Goal: Transaction & Acquisition: Purchase product/service

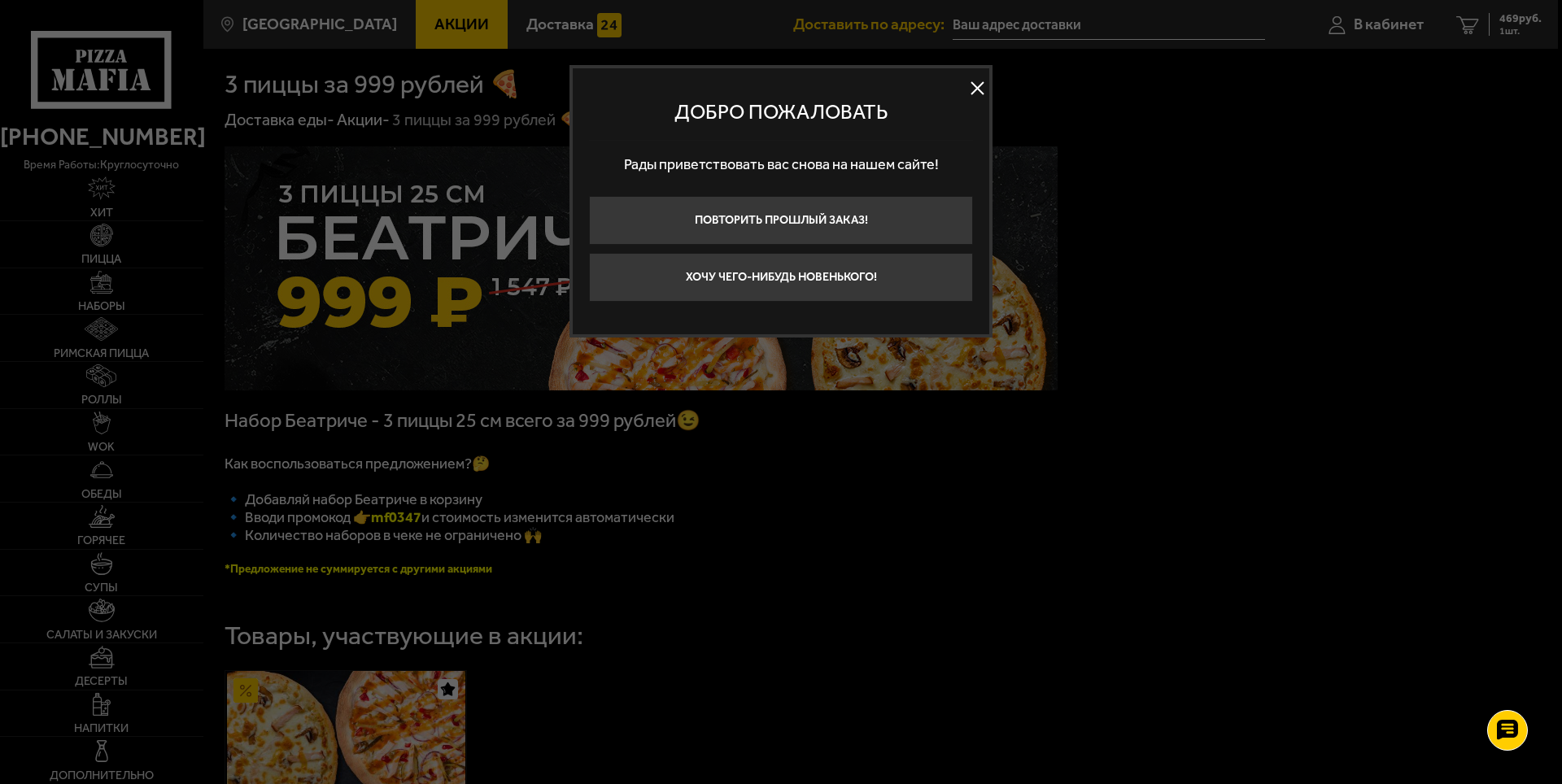
click at [973, 84] on button at bounding box center [978, 89] width 25 height 25
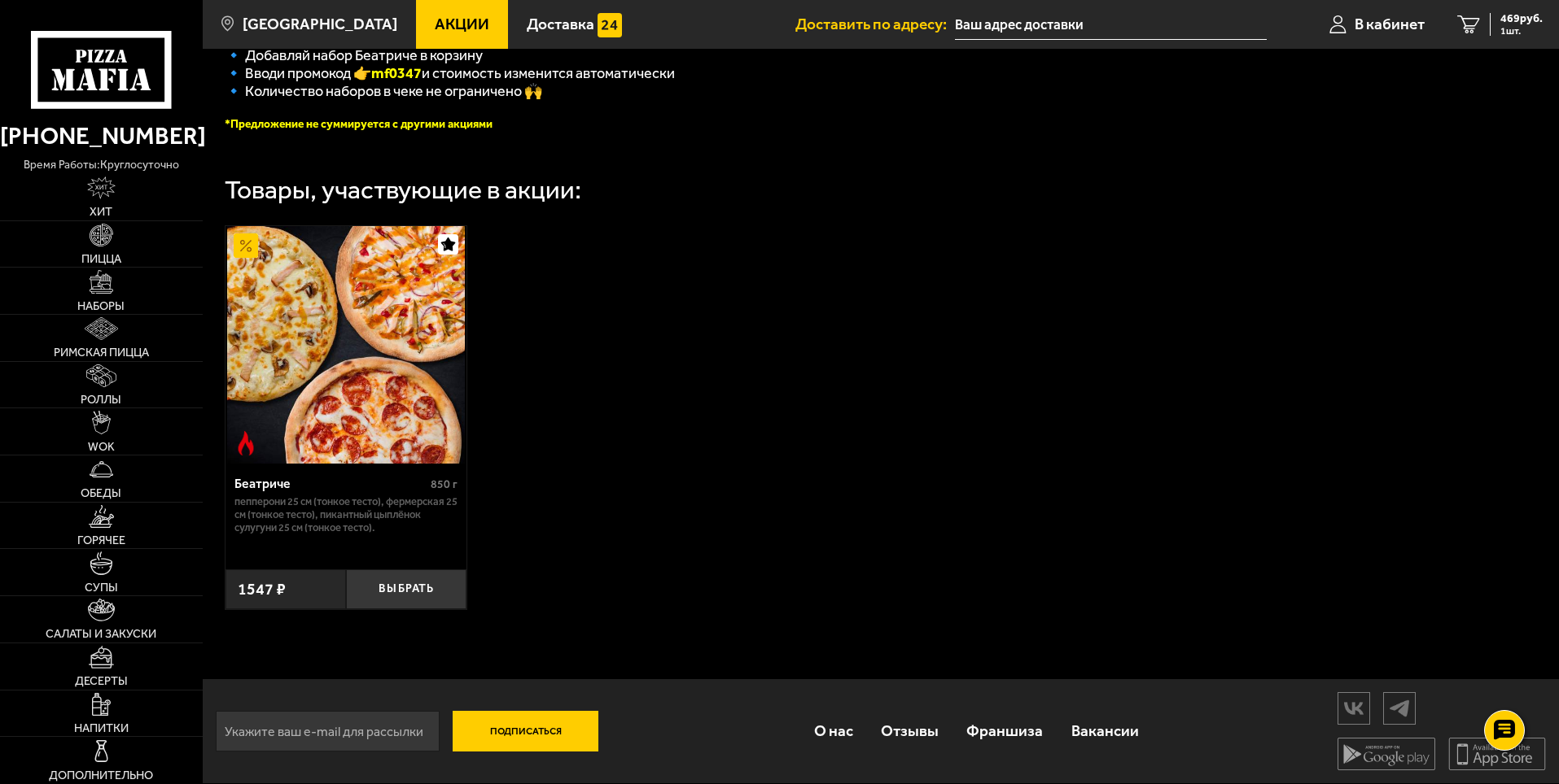
scroll to position [455, 0]
click at [1513, 27] on span "1 шт." at bounding box center [1521, 30] width 42 height 10
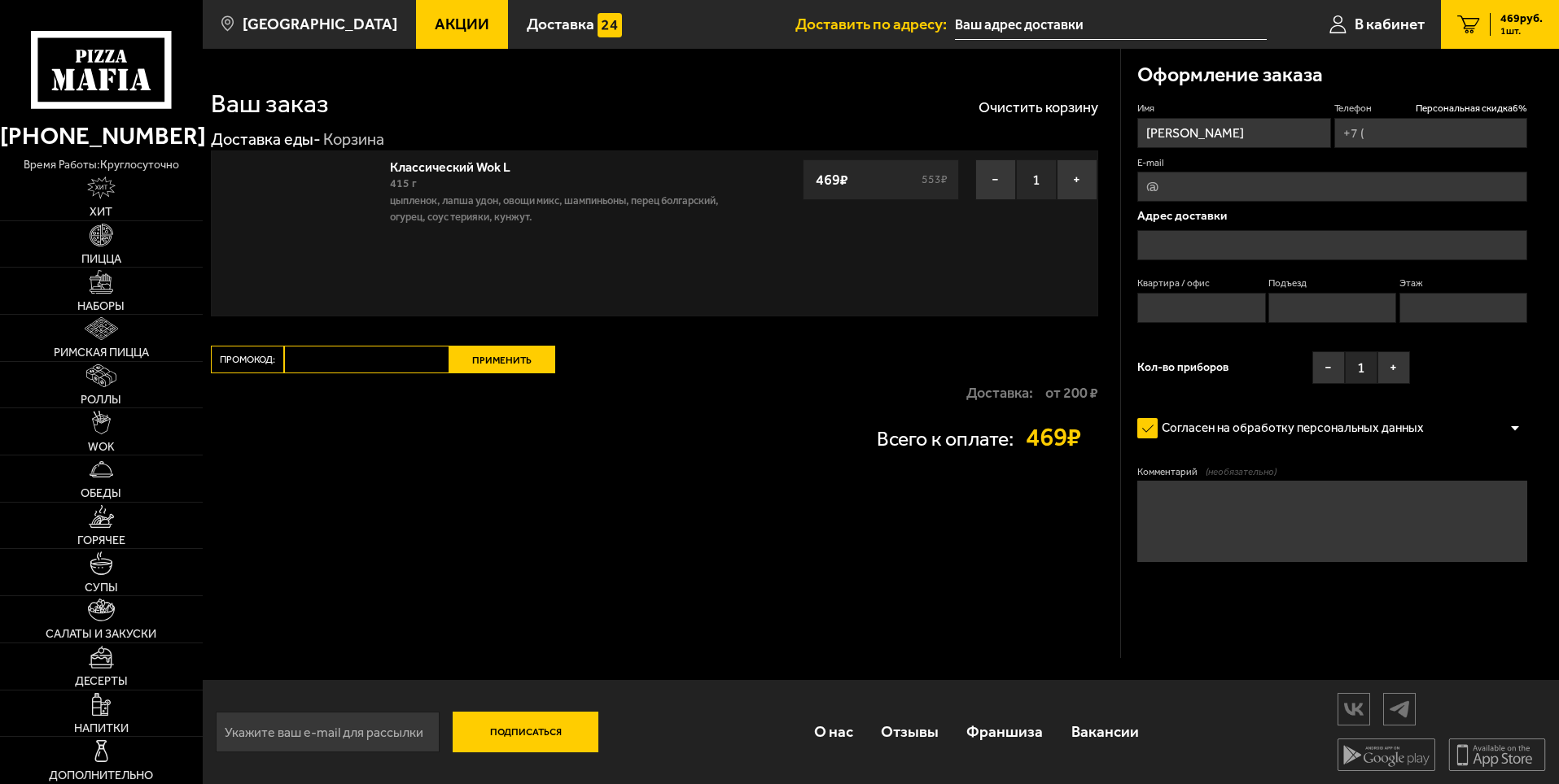
type input "[PHONE_NUMBER]"
type input "[STREET_ADDRESS]"
type input "9"
type input "1"
type input "3"
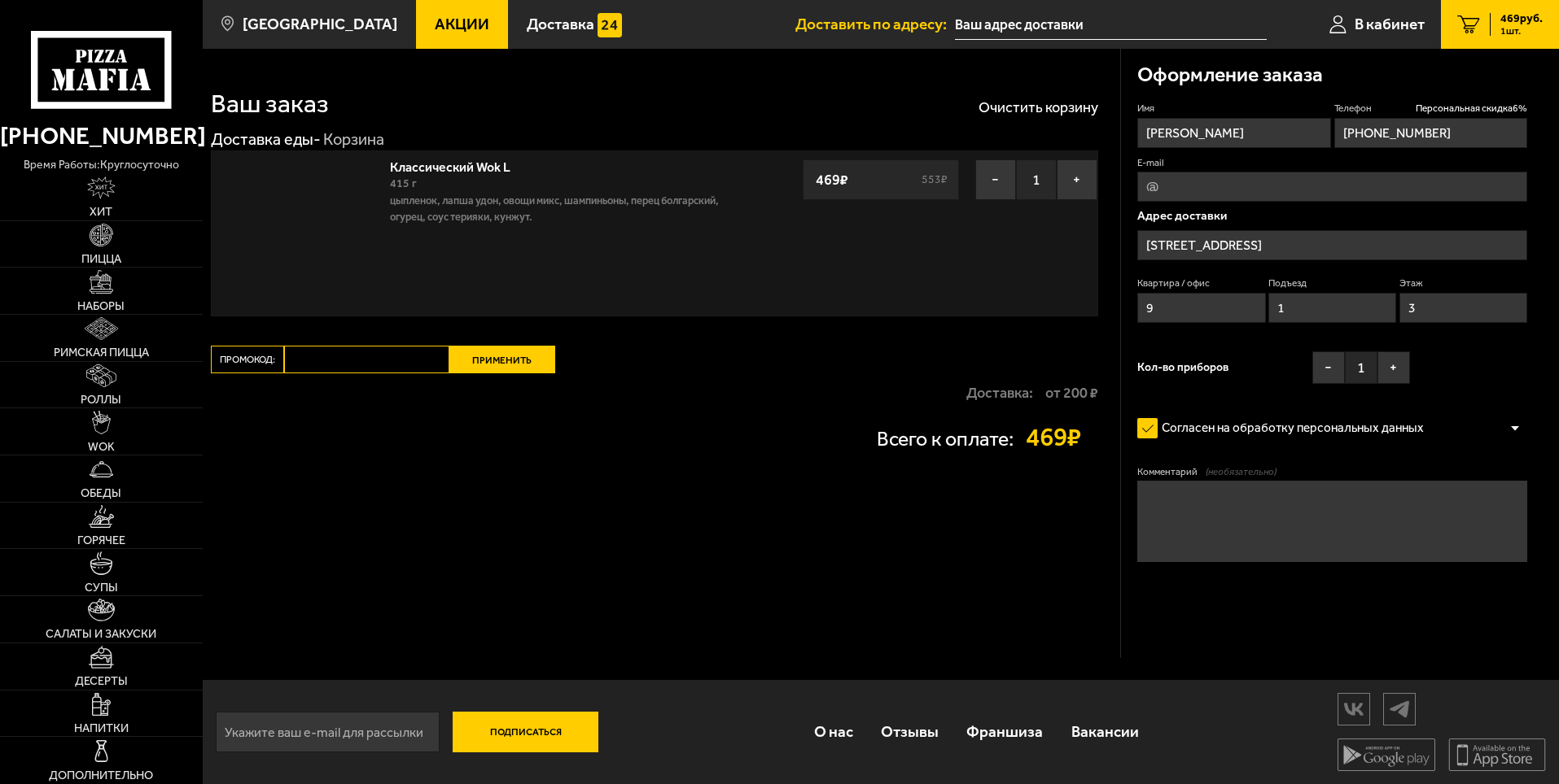
type input "[PERSON_NAME], [STREET_ADDRESS]"
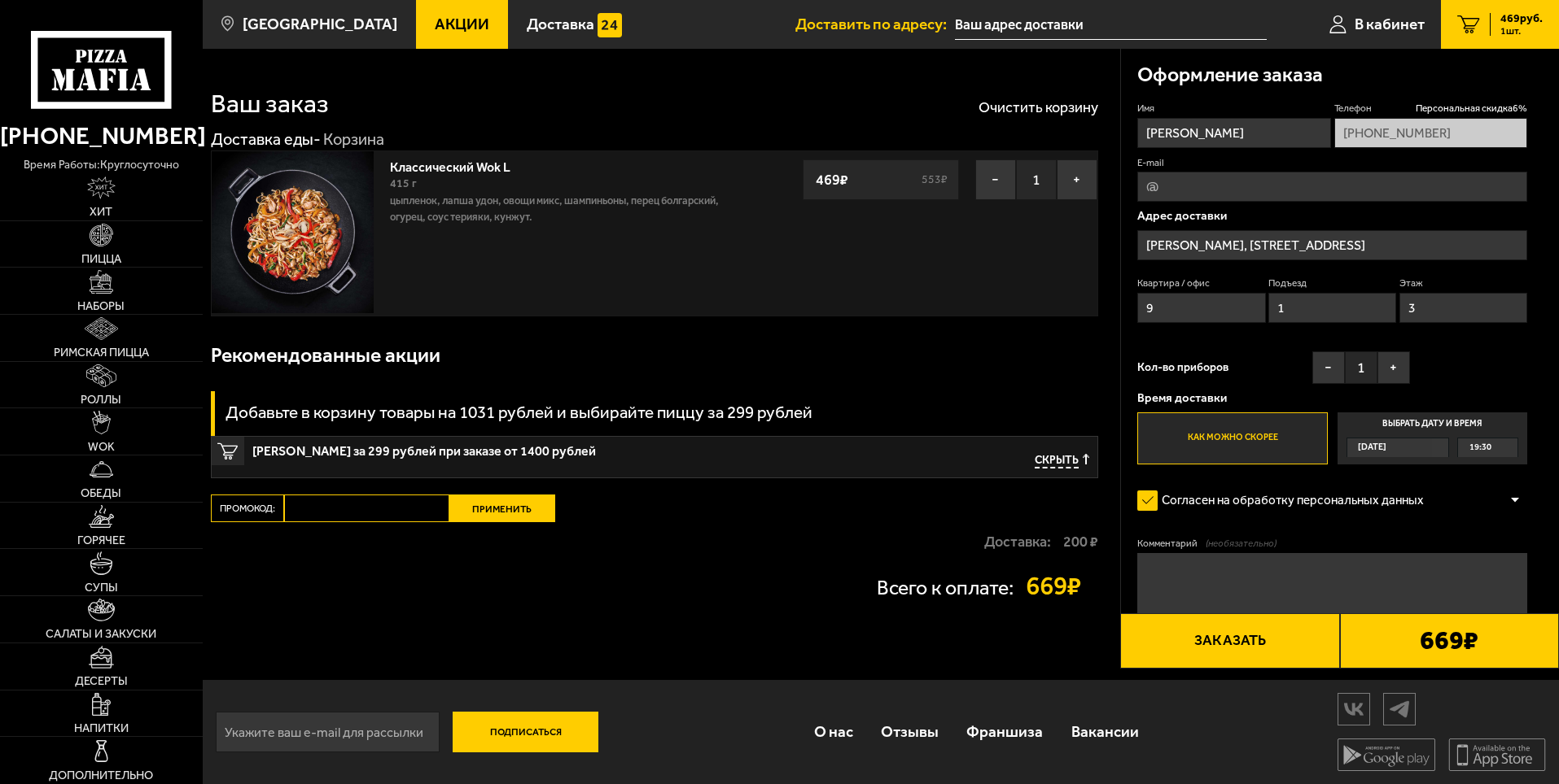
click at [1421, 445] on div "[DATE]" at bounding box center [1389, 447] width 86 height 19
click at [0, 0] on input "Выбрать дату и время [DATE] 19:30" at bounding box center [0, 0] width 0 height 0
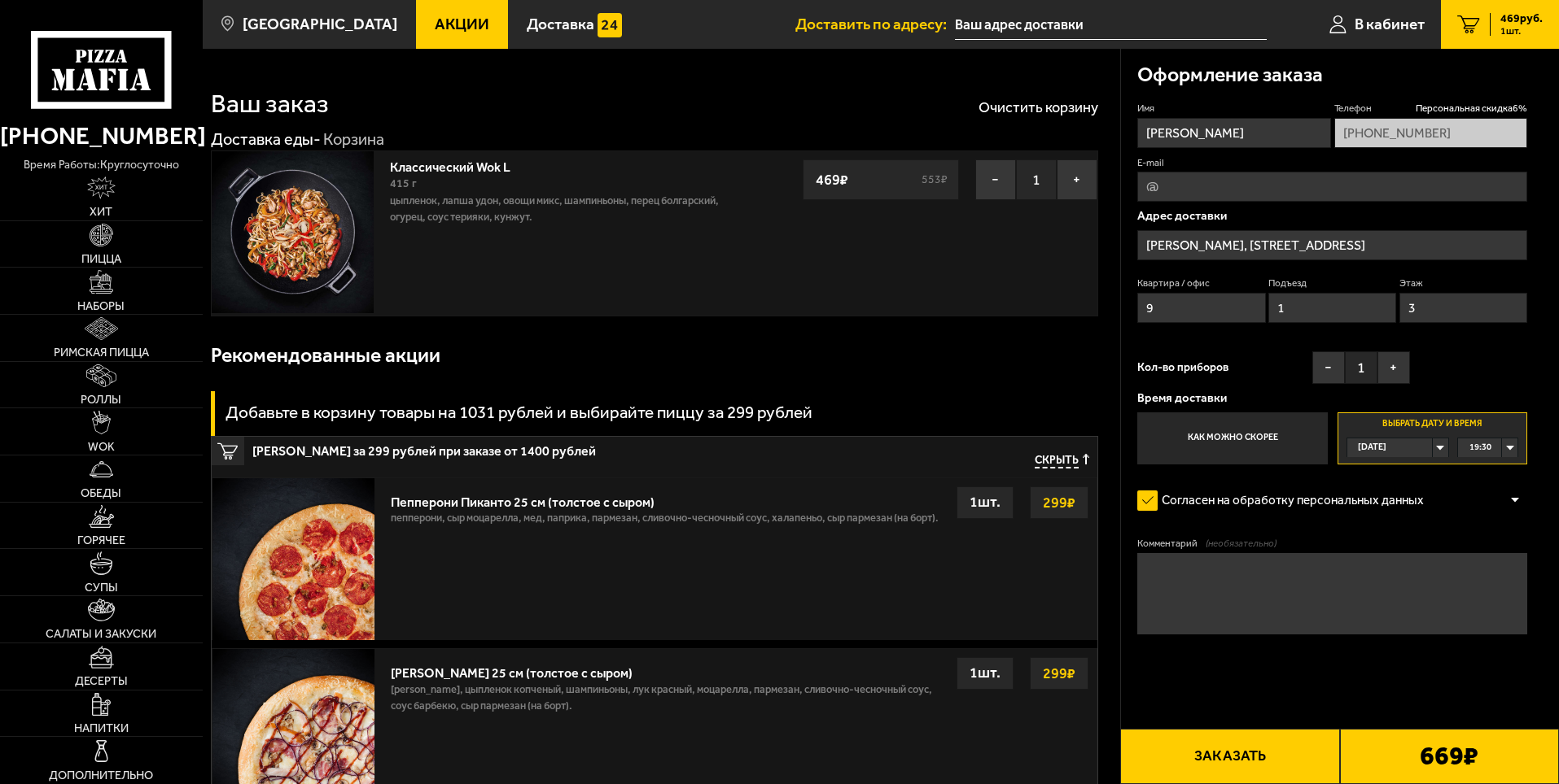
click at [1433, 447] on div "[DATE]" at bounding box center [1389, 447] width 86 height 19
click at [1433, 445] on div "[DATE]" at bounding box center [1389, 447] width 86 height 19
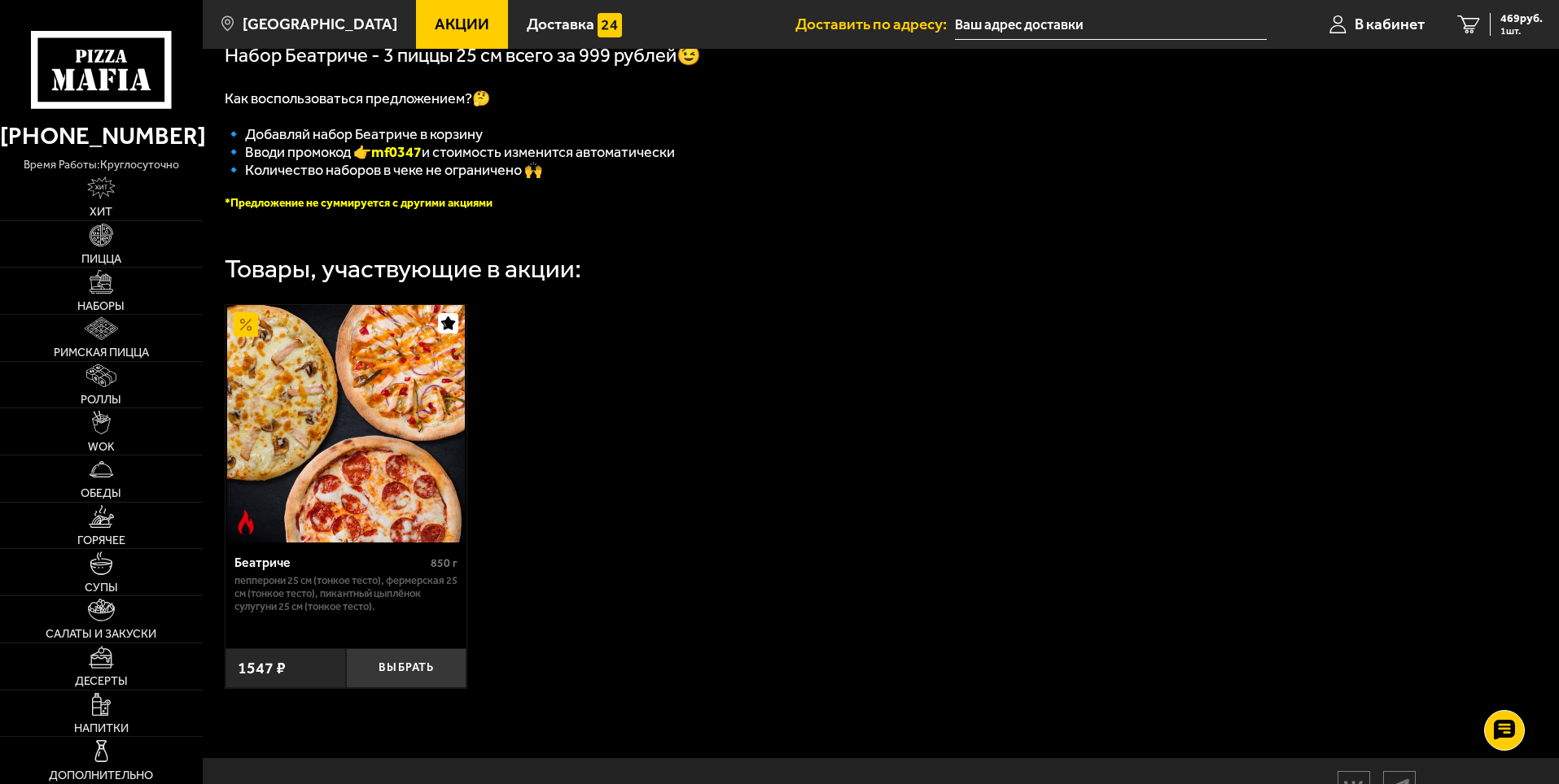
scroll to position [407, 0]
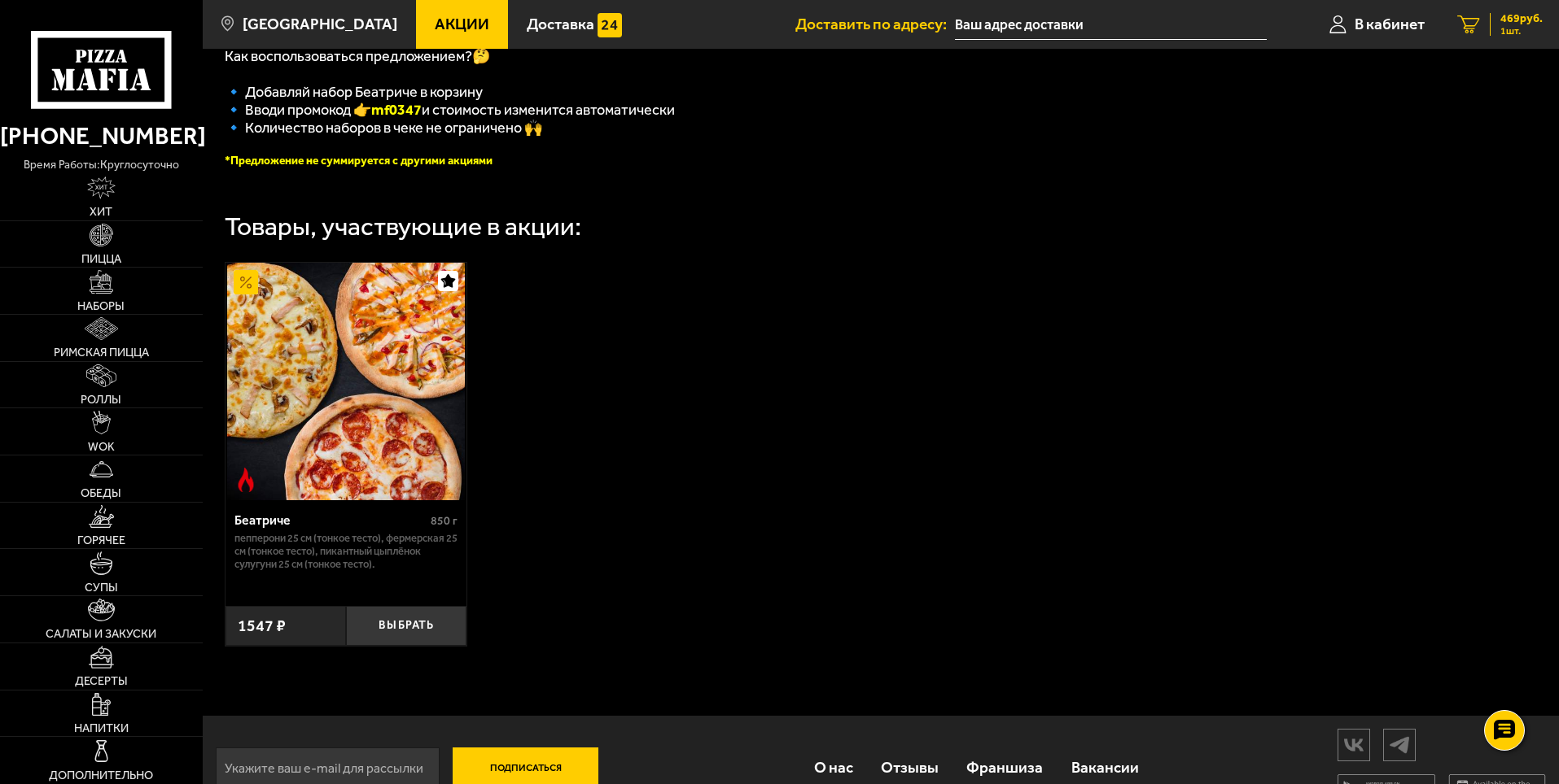
click at [1507, 21] on span "469 руб." at bounding box center [1521, 19] width 42 height 11
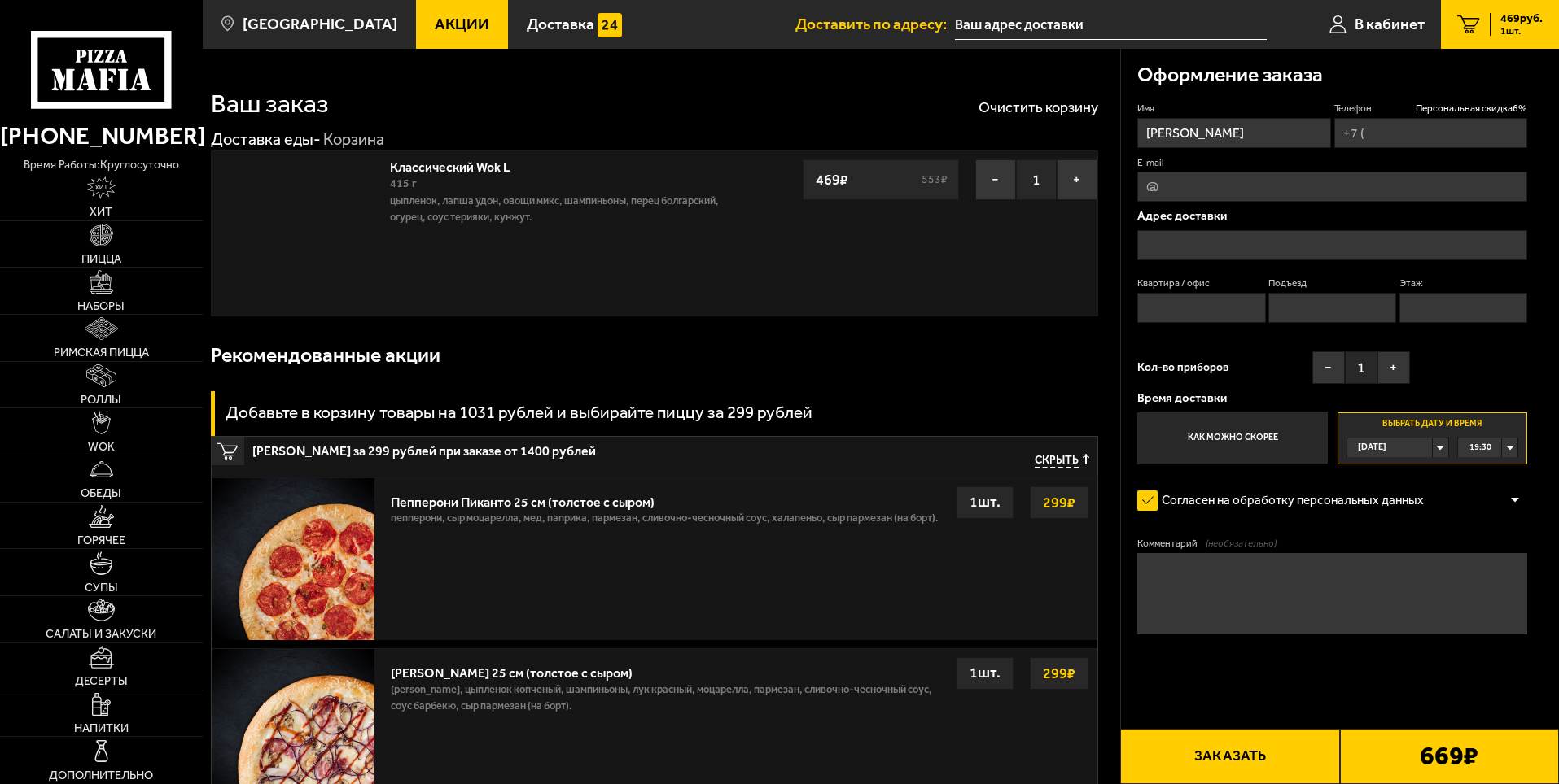
type input "[PHONE_NUMBER]"
type input "[STREET_ADDRESS]"
type input "9"
type input "1"
type input "3"
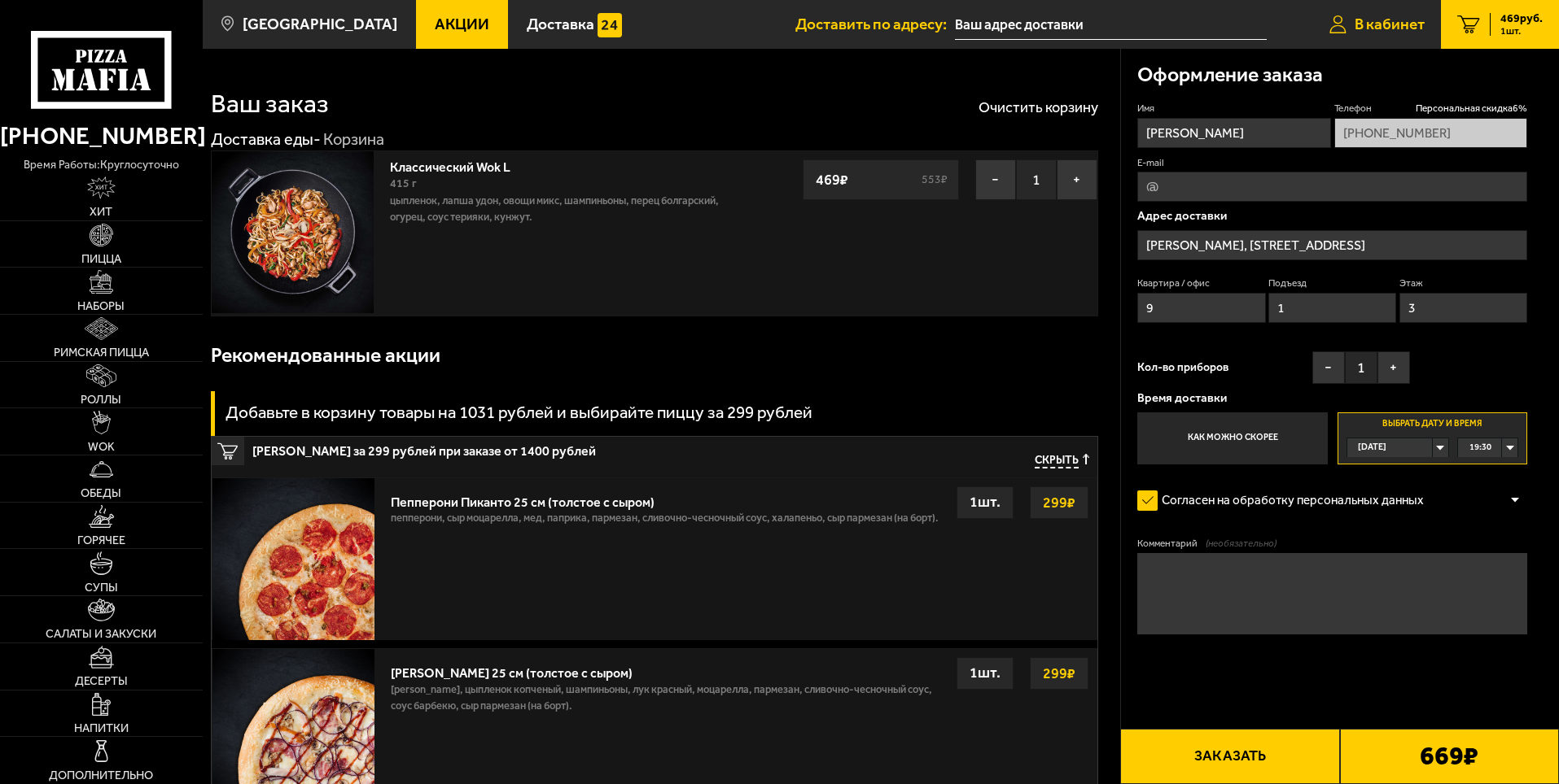
click at [1373, 22] on span "В кабинет" at bounding box center [1389, 23] width 70 height 15
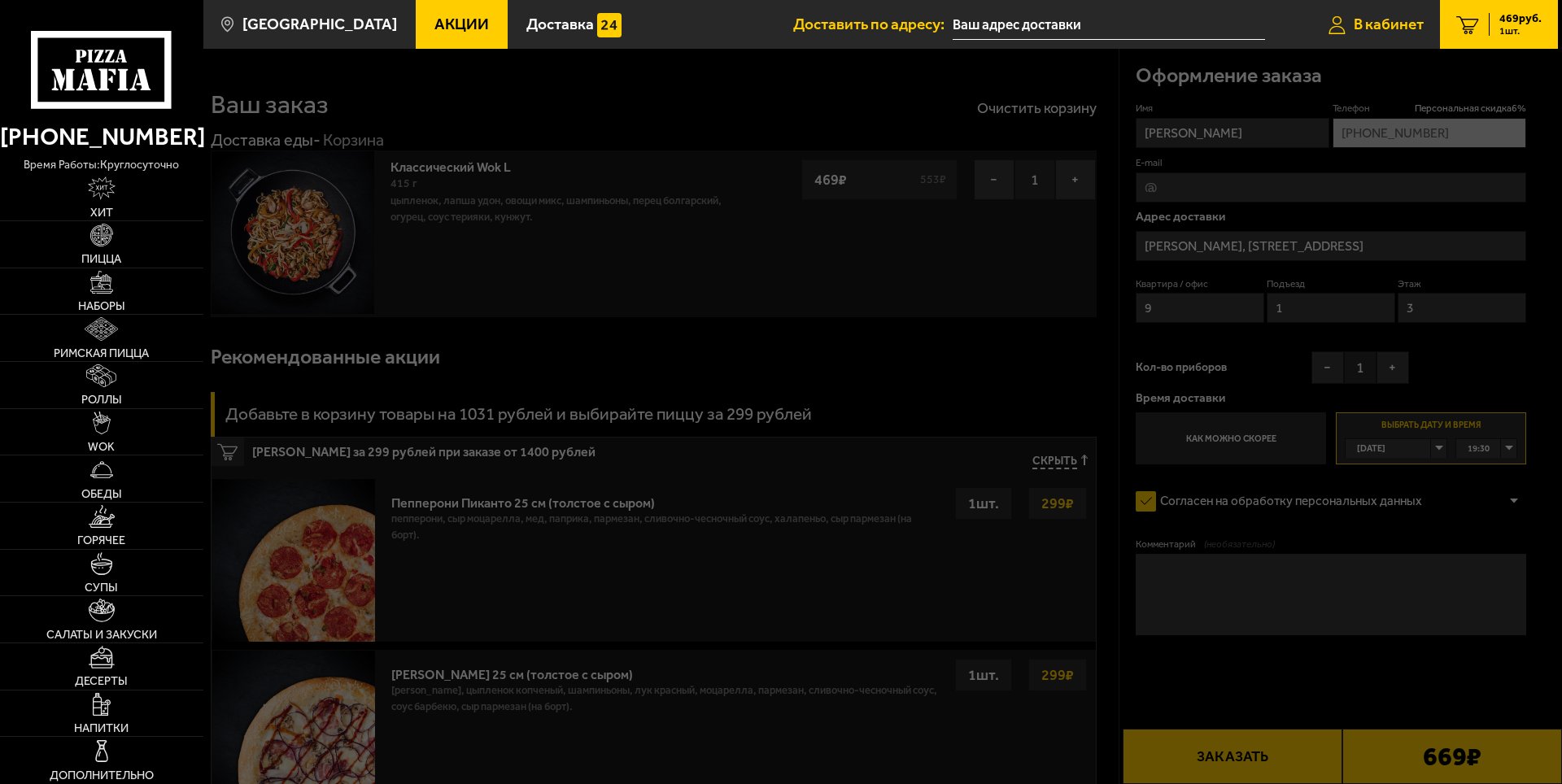
type input "[STREET_ADDRESS]"
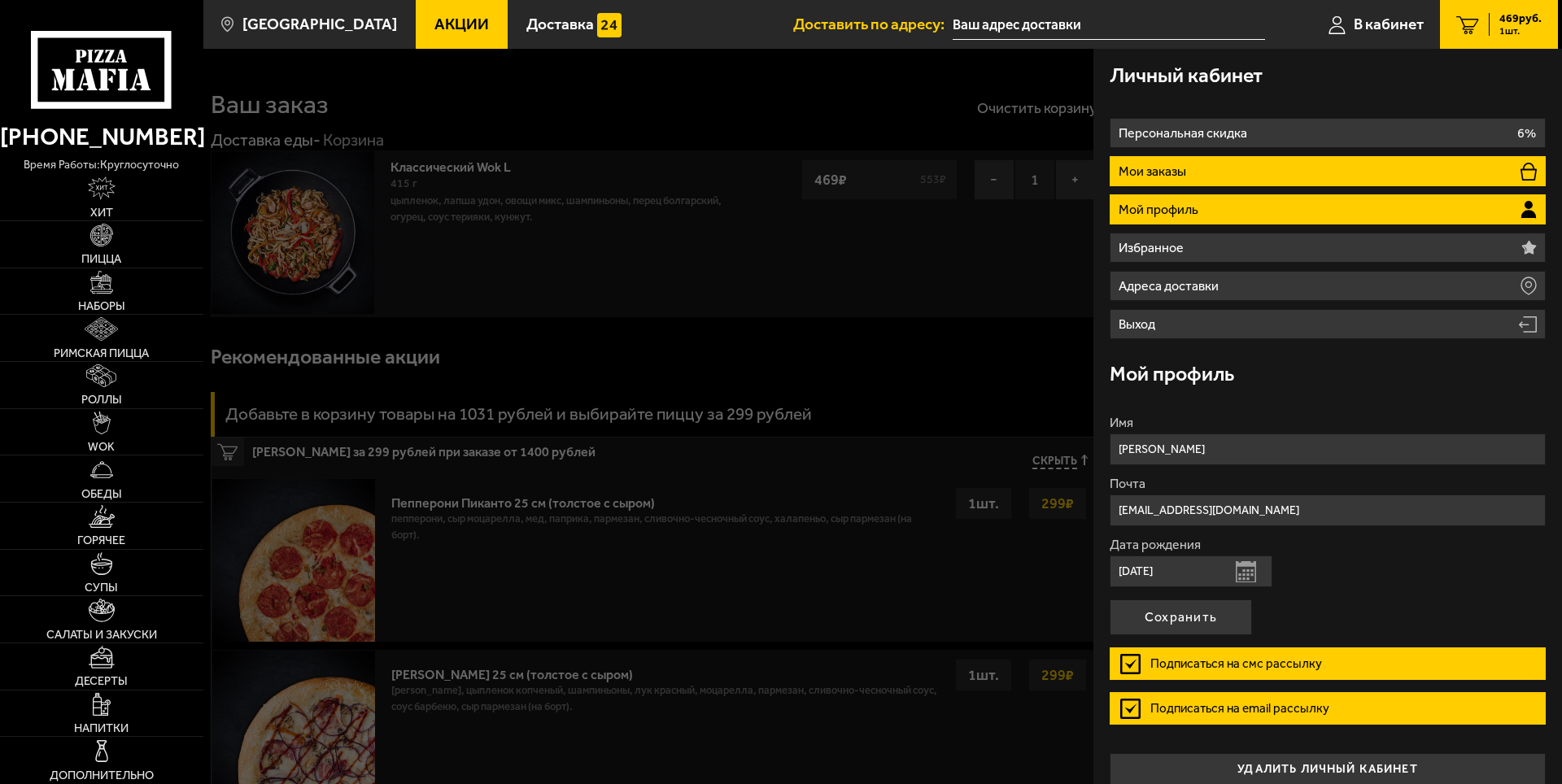
click at [1398, 168] on li "Мои заказы" at bounding box center [1327, 171] width 436 height 30
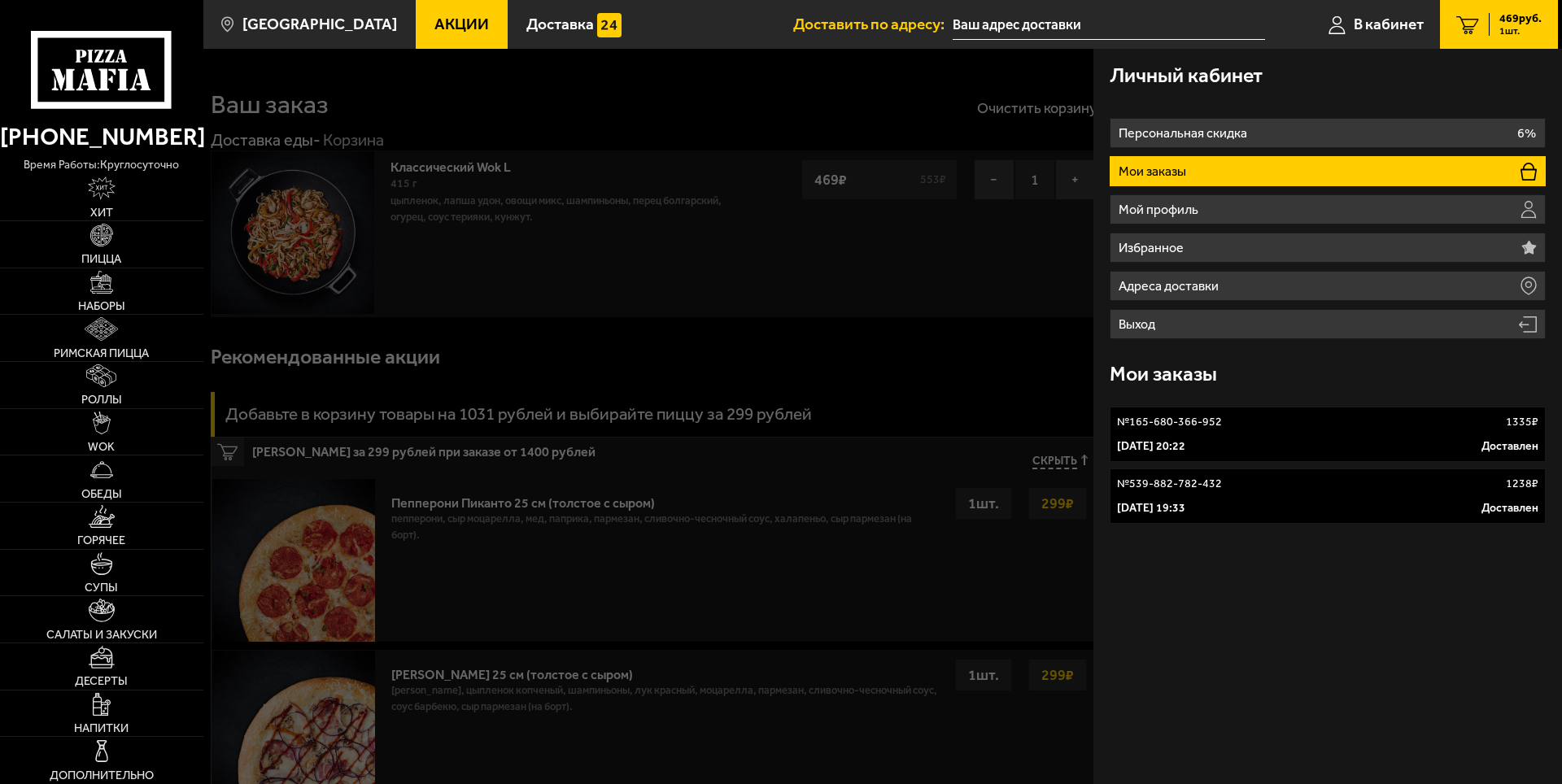
click at [1329, 430] on div "№ 165-680-366-952 1335 ₽" at bounding box center [1328, 422] width 422 height 16
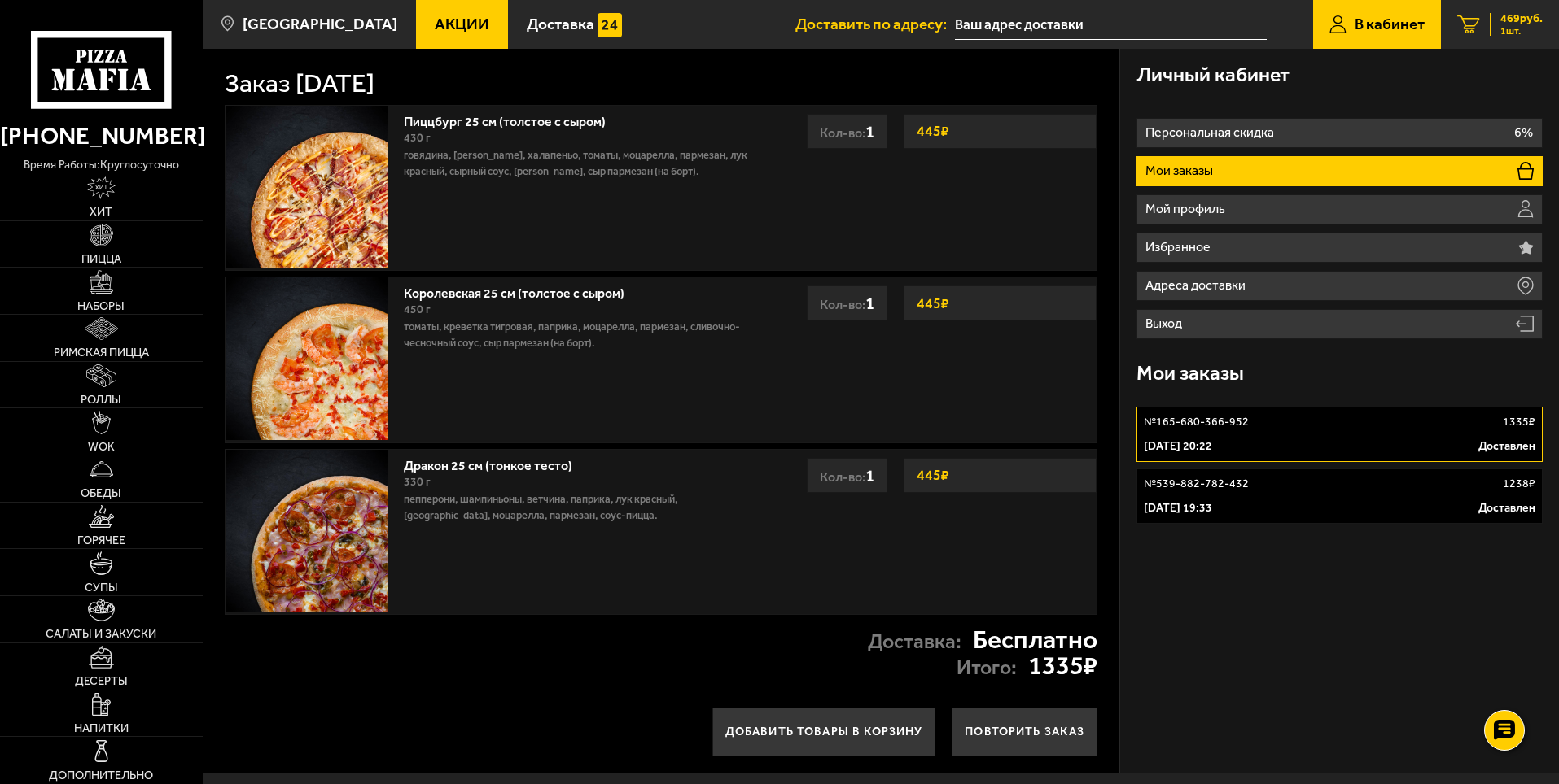
click at [1466, 32] on icon "1" at bounding box center [1469, 24] width 23 height 19
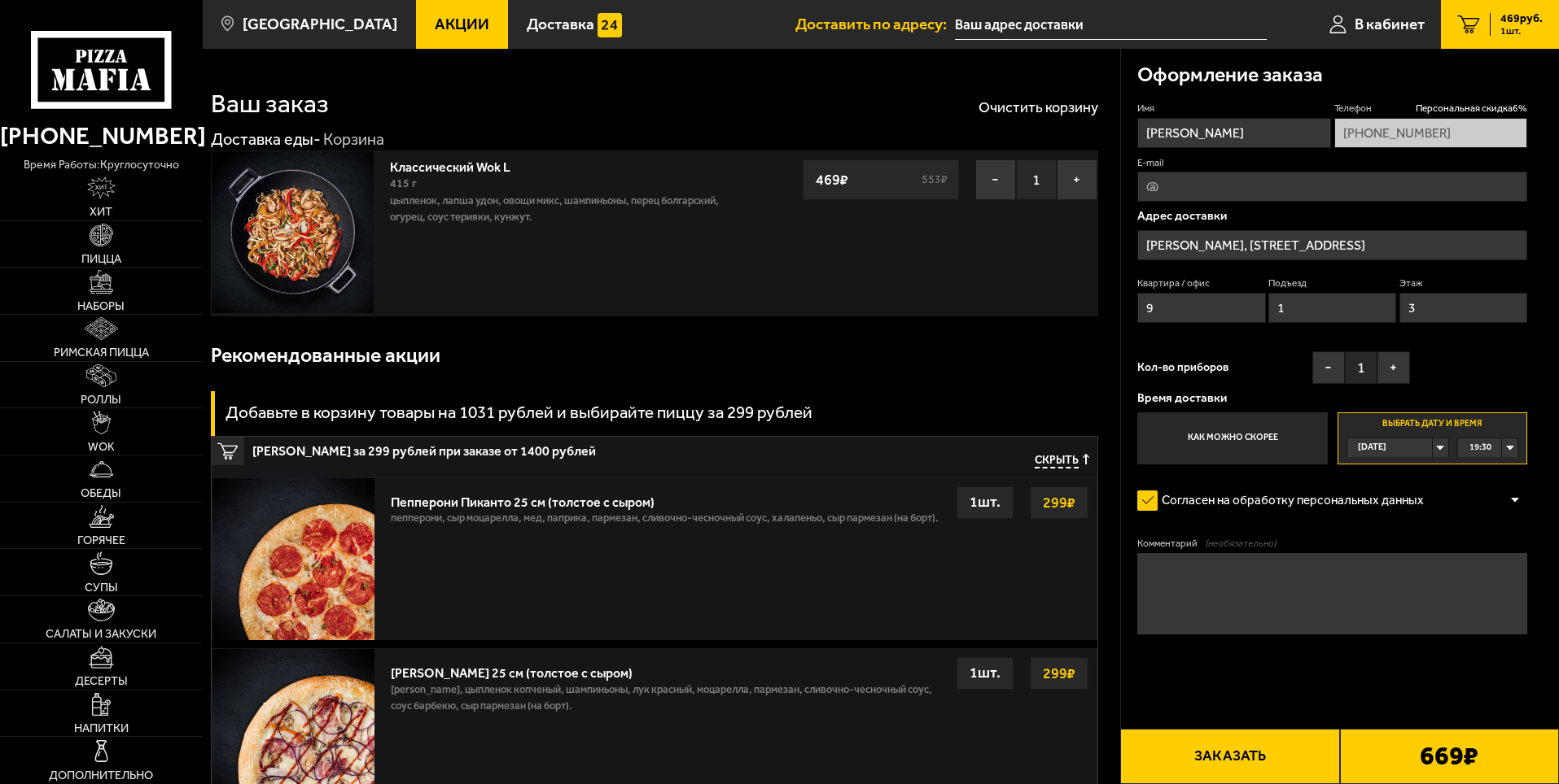
click at [619, 93] on div "Ваш заказ Очистить корзину" at bounding box center [653, 93] width 887 height 48
click at [1029, 102] on button "Очистить корзину" at bounding box center [1037, 107] width 119 height 15
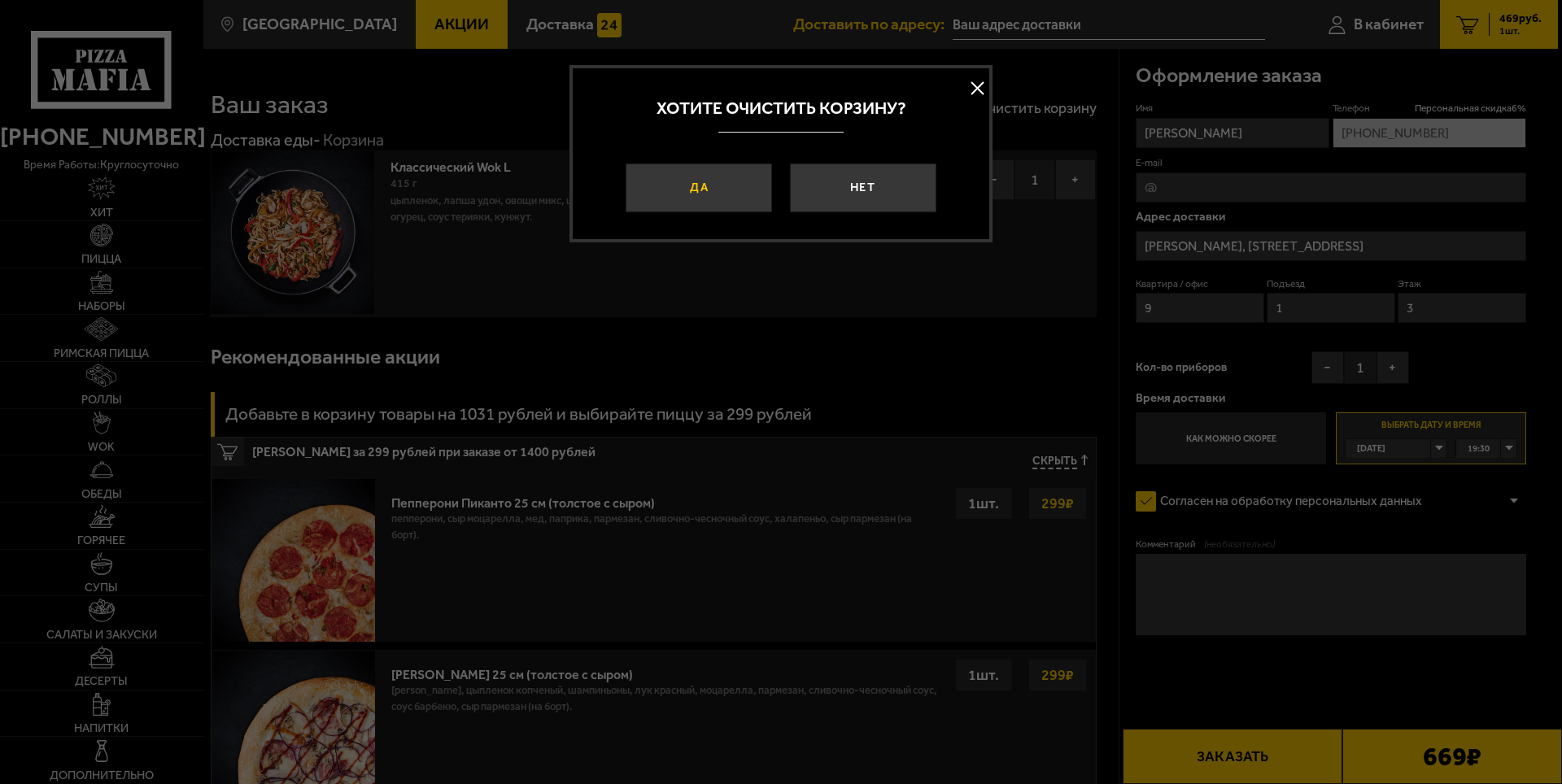
click at [697, 189] on button "Да" at bounding box center [699, 187] width 147 height 49
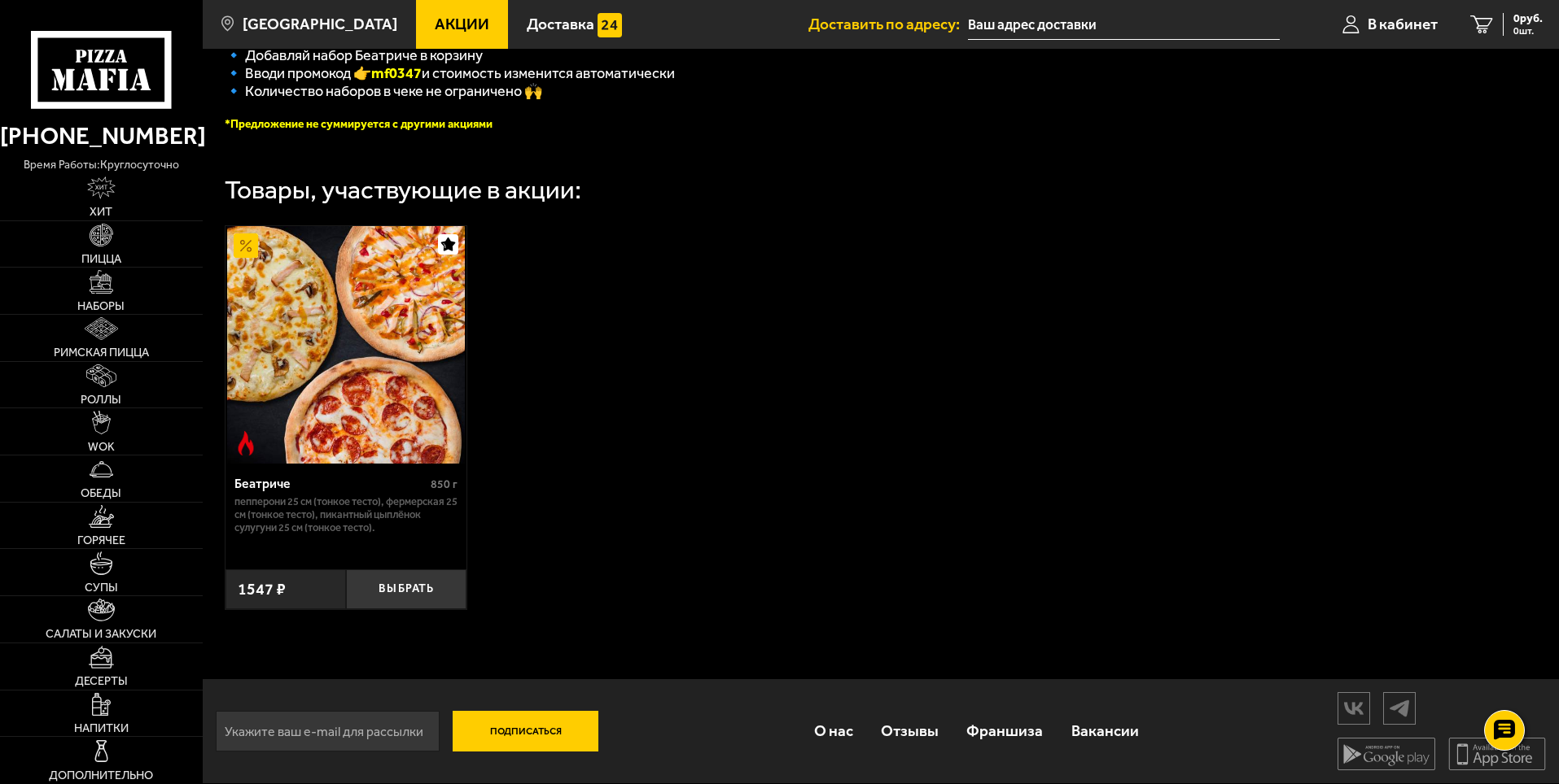
scroll to position [455, 0]
click at [419, 588] on button "Выбрать" at bounding box center [406, 589] width 120 height 40
click at [1510, 24] on span "1547 руб." at bounding box center [1517, 19] width 49 height 11
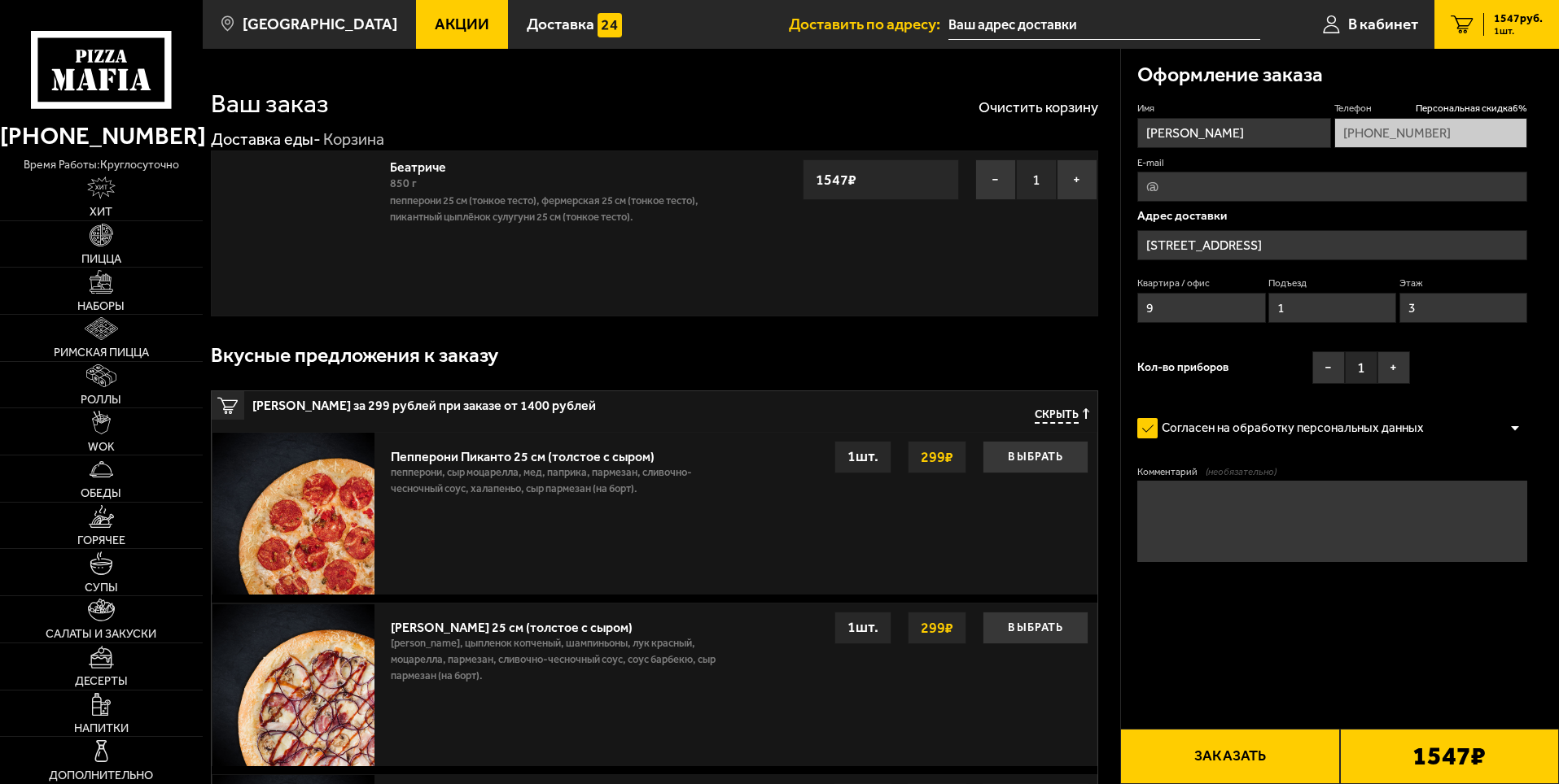
type input "[PERSON_NAME], [STREET_ADDRESS]"
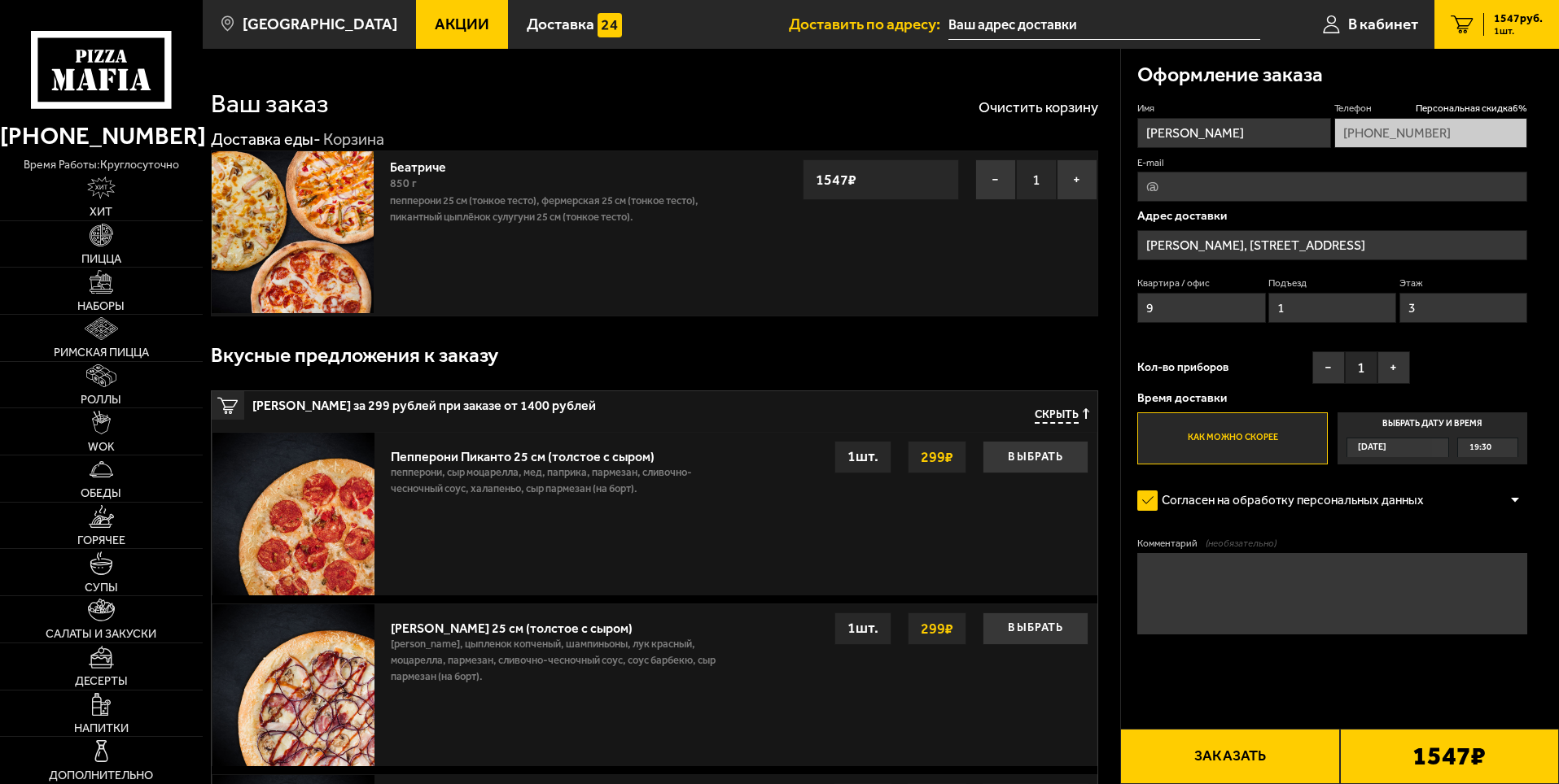
click at [1413, 447] on div "[DATE]" at bounding box center [1389, 447] width 86 height 19
click at [0, 0] on input "Выбрать дату и время [DATE] 19:30" at bounding box center [0, 0] width 0 height 0
click at [1433, 450] on div "[DATE]" at bounding box center [1389, 447] width 86 height 19
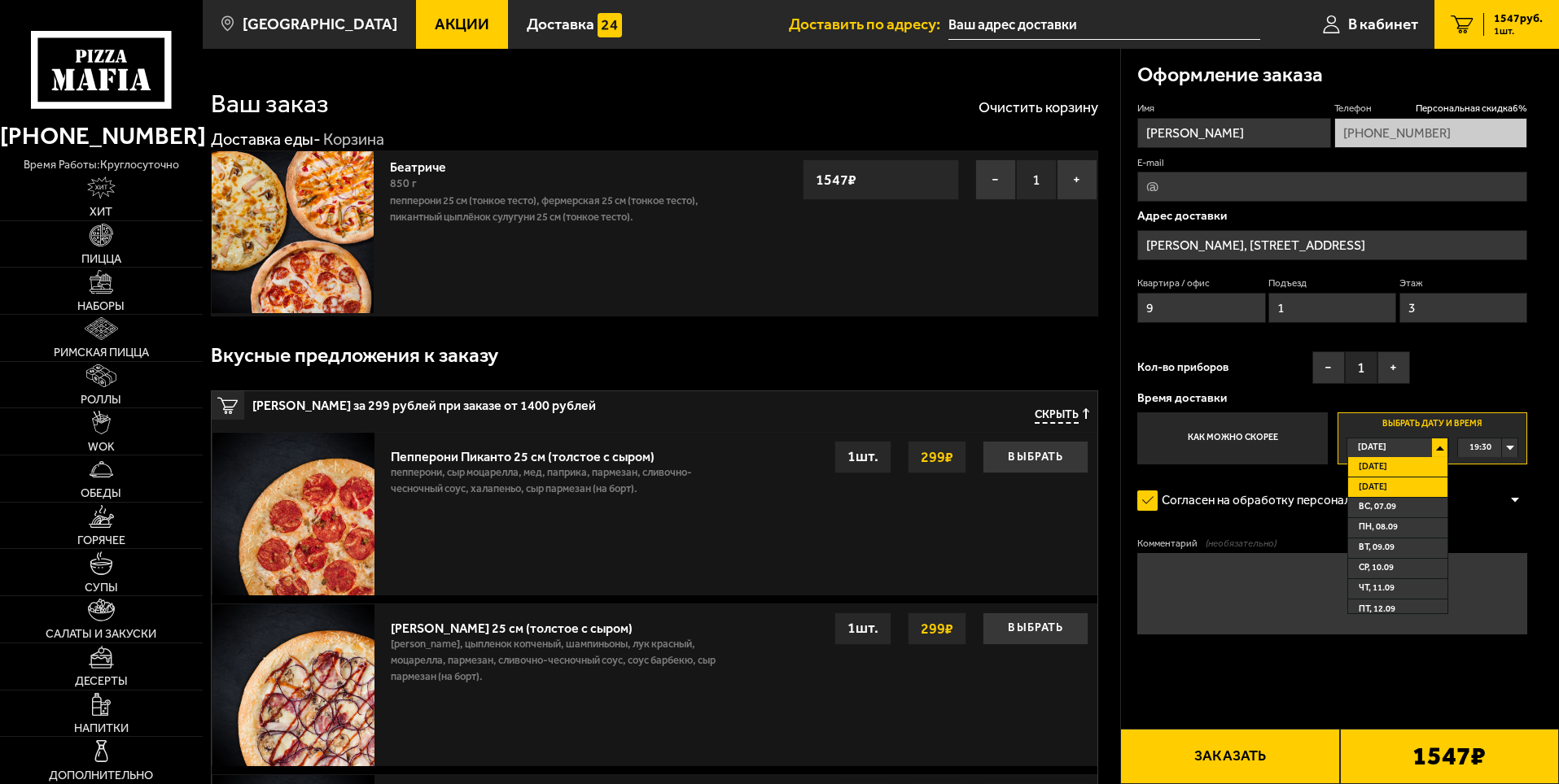
click at [1397, 486] on li "[DATE]" at bounding box center [1397, 487] width 99 height 20
click at [1509, 449] on div "00:00" at bounding box center [1487, 447] width 59 height 19
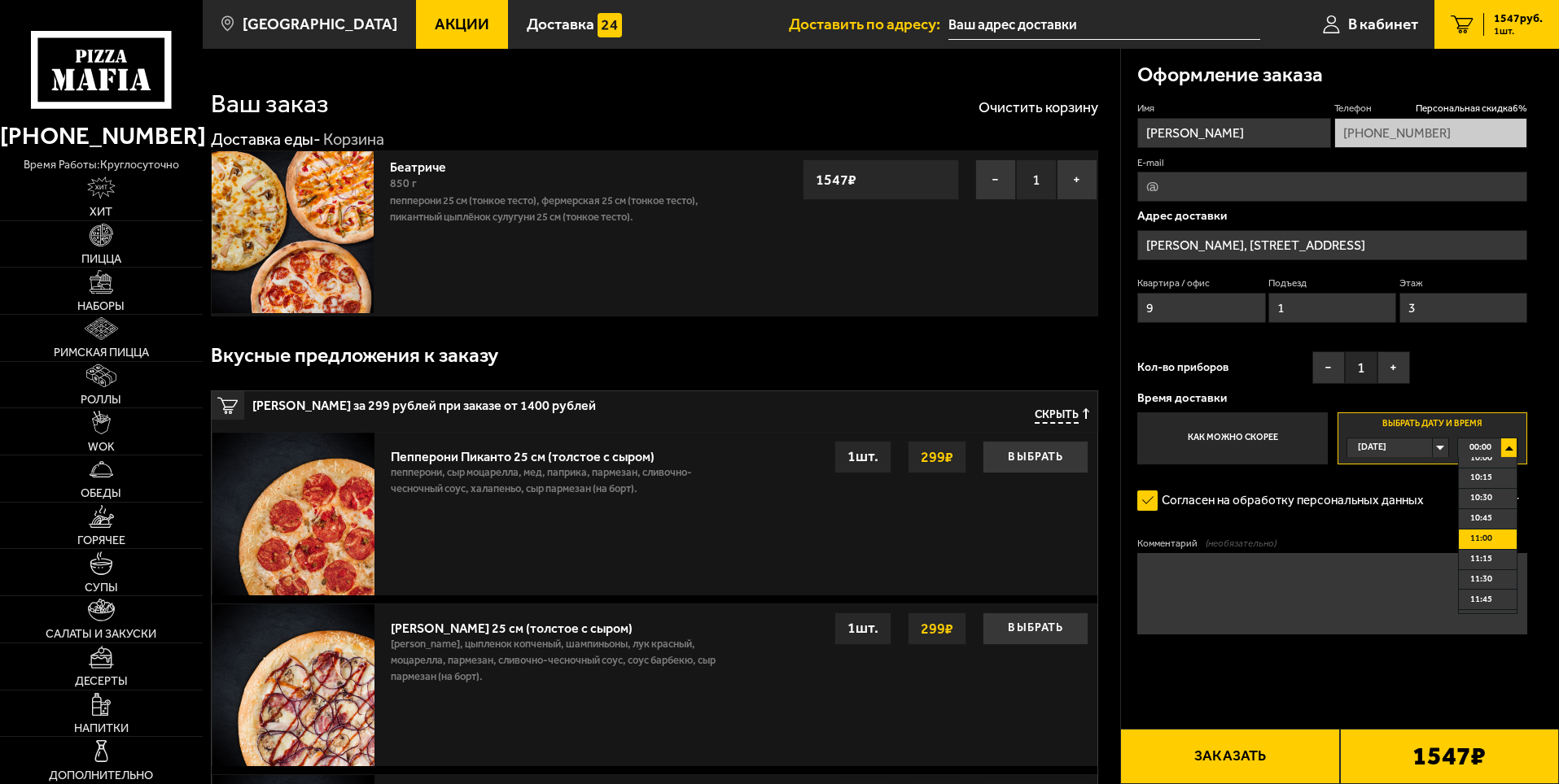
scroll to position [813, 0]
click at [1493, 505] on li "10:30" at bounding box center [1486, 506] width 57 height 20
click at [1326, 367] on button "−" at bounding box center [1328, 368] width 33 height 33
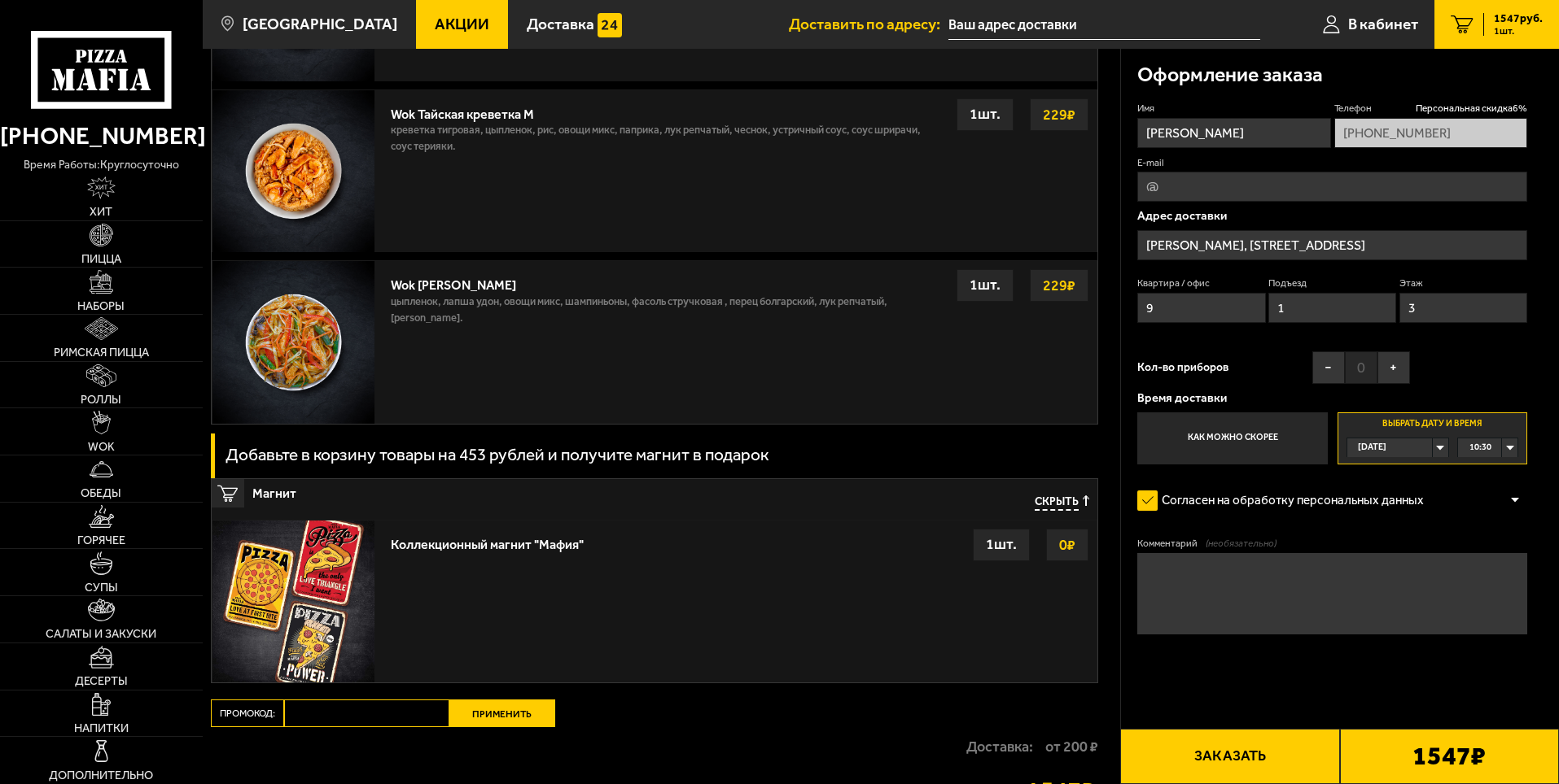
scroll to position [1790, 0]
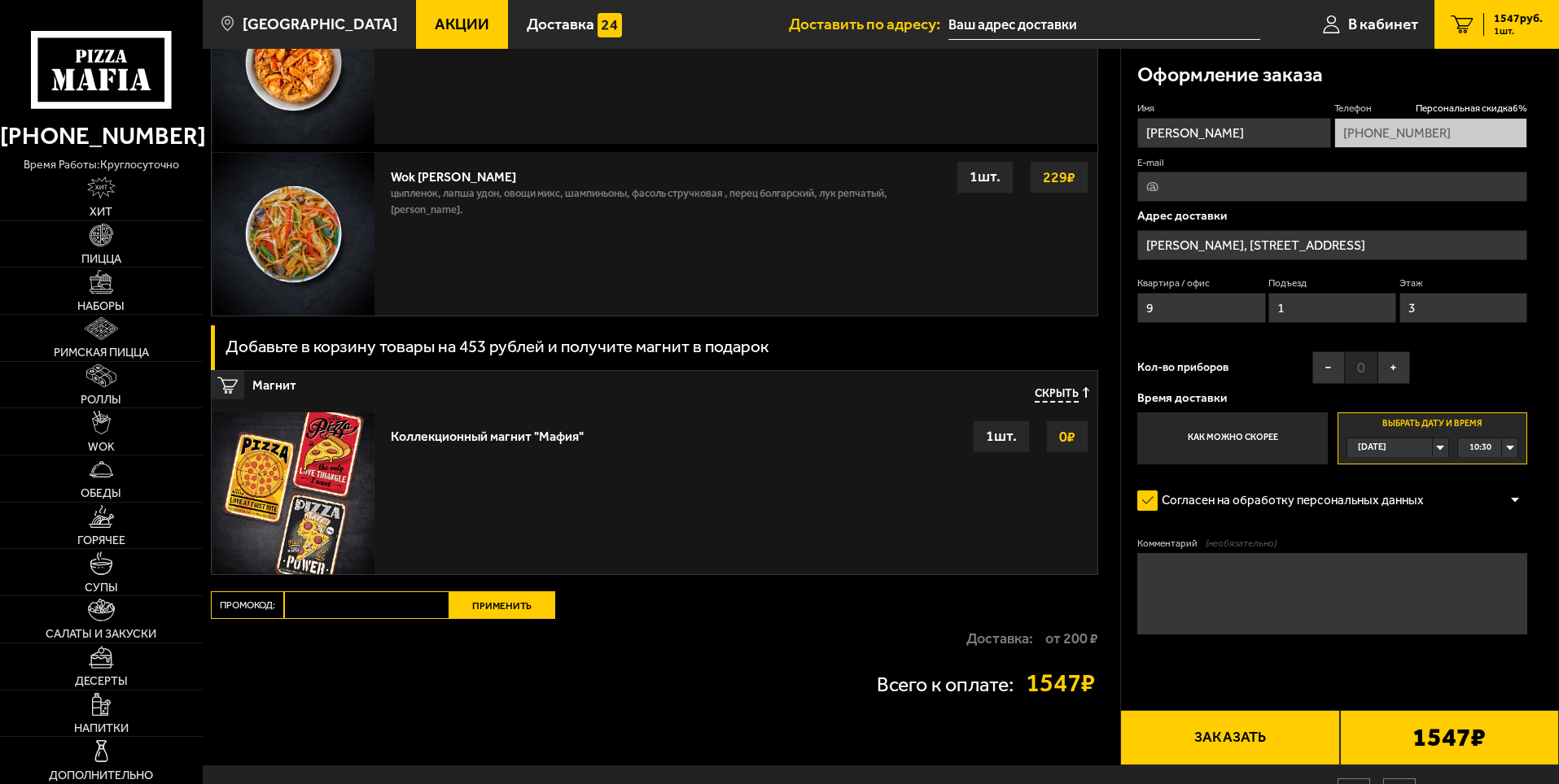
click at [400, 612] on input "Промокод:" at bounding box center [366, 605] width 165 height 27
type input "mf0347"
click at [514, 608] on button "Применить" at bounding box center [502, 605] width 106 height 27
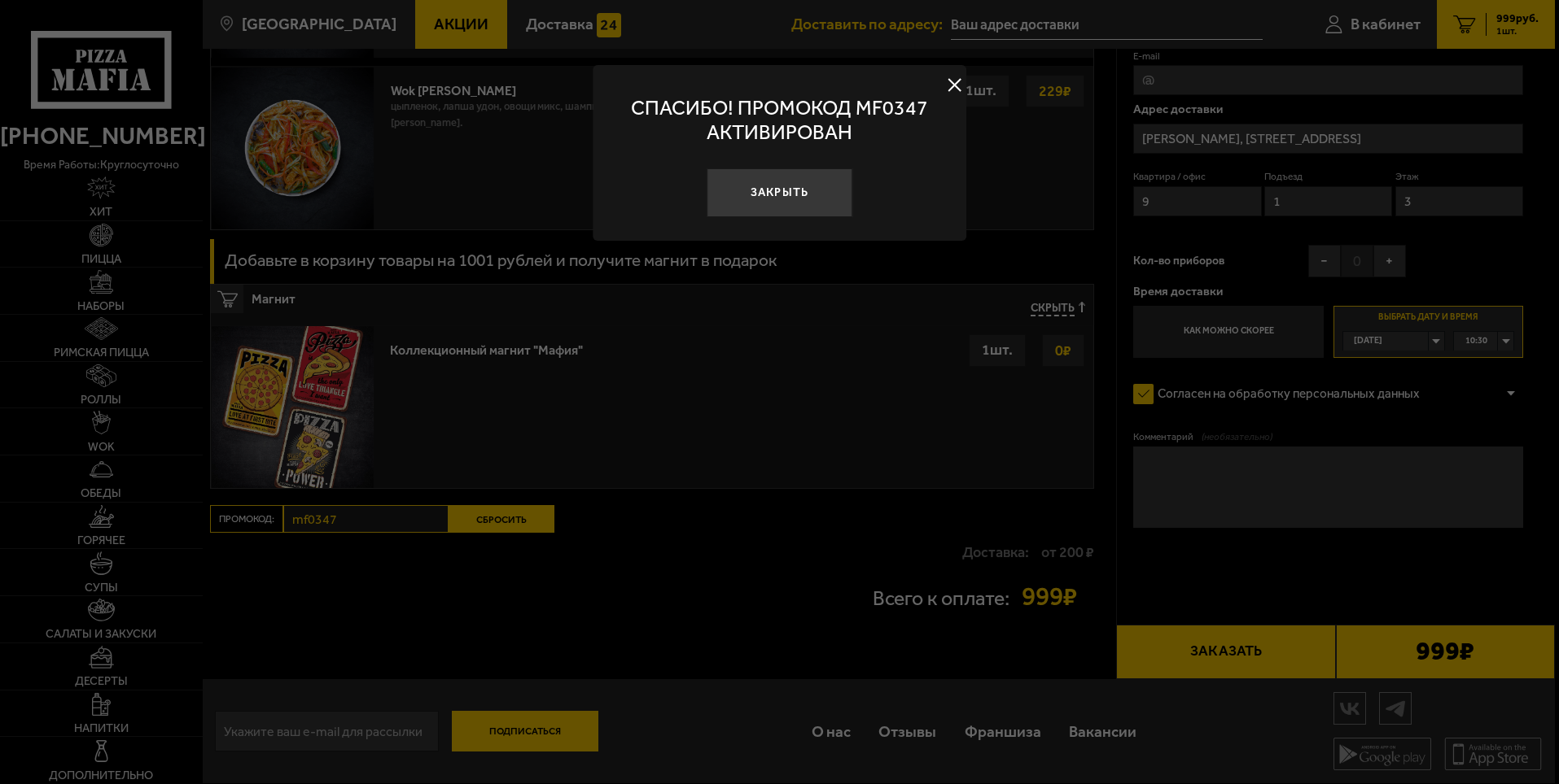
scroll to position [1387, 0]
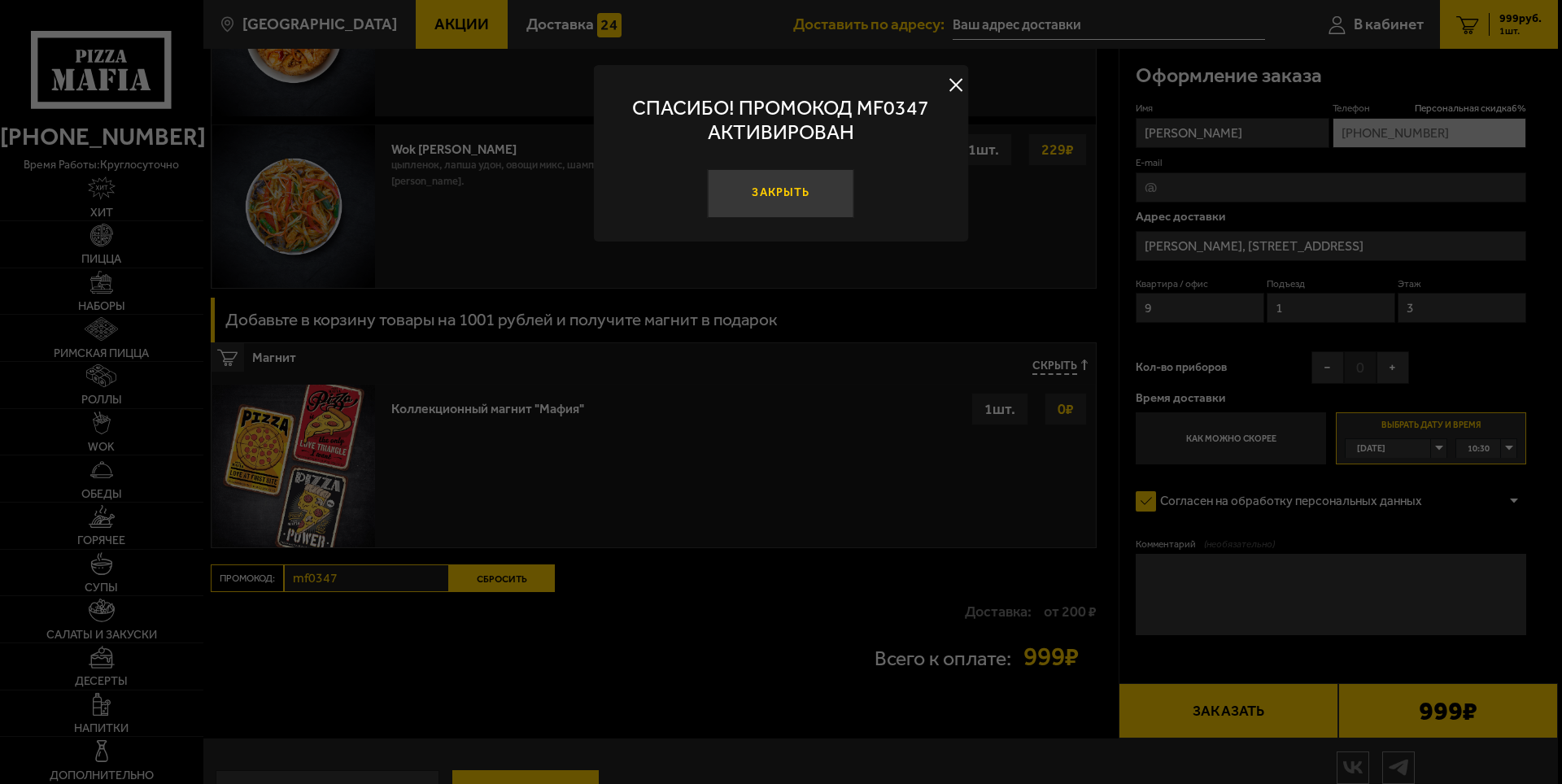
click at [801, 189] on button "Закрыть" at bounding box center [781, 193] width 147 height 49
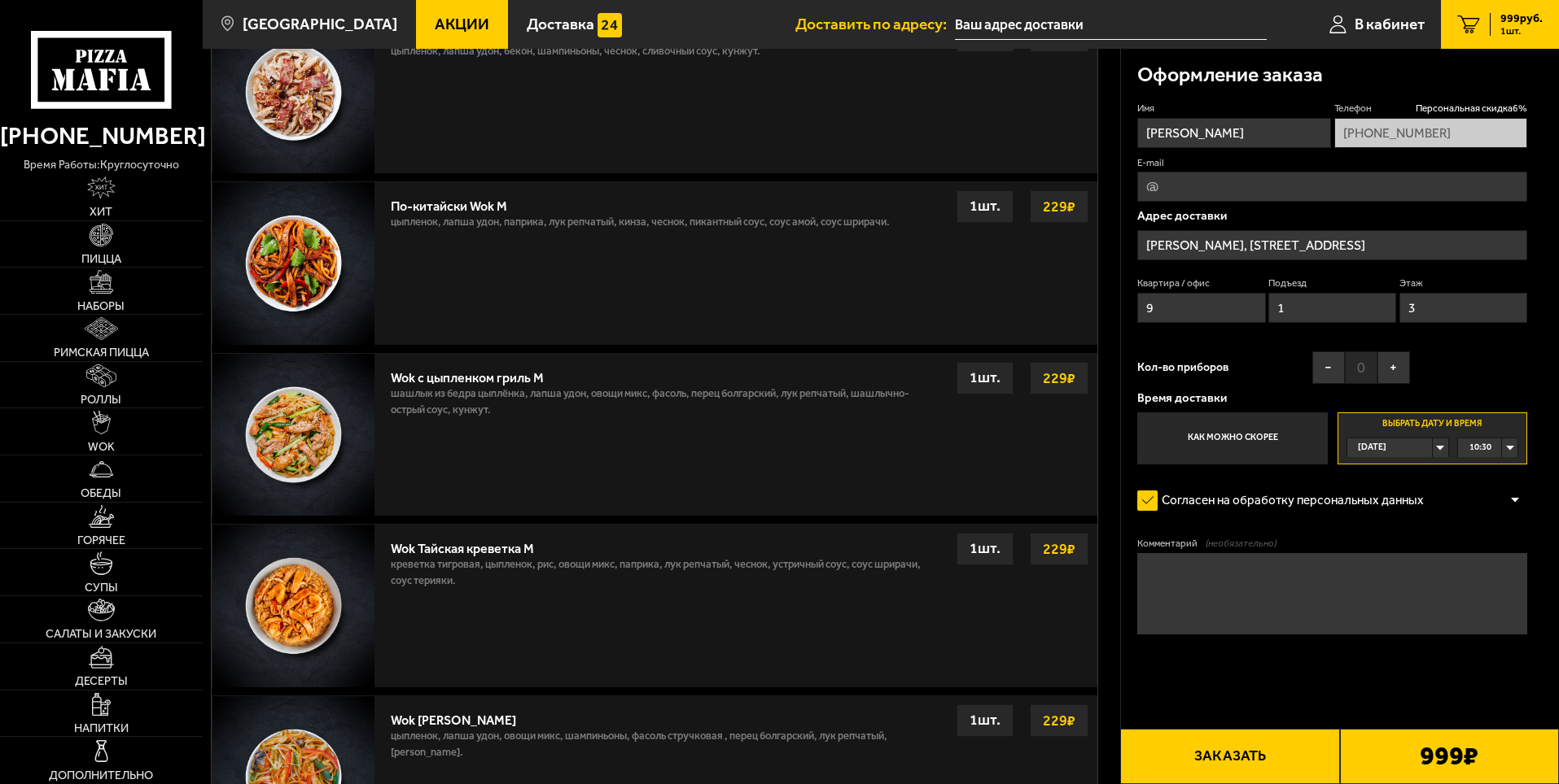
scroll to position [813, 0]
click at [1226, 750] on button "Заказать" at bounding box center [1230, 757] width 219 height 56
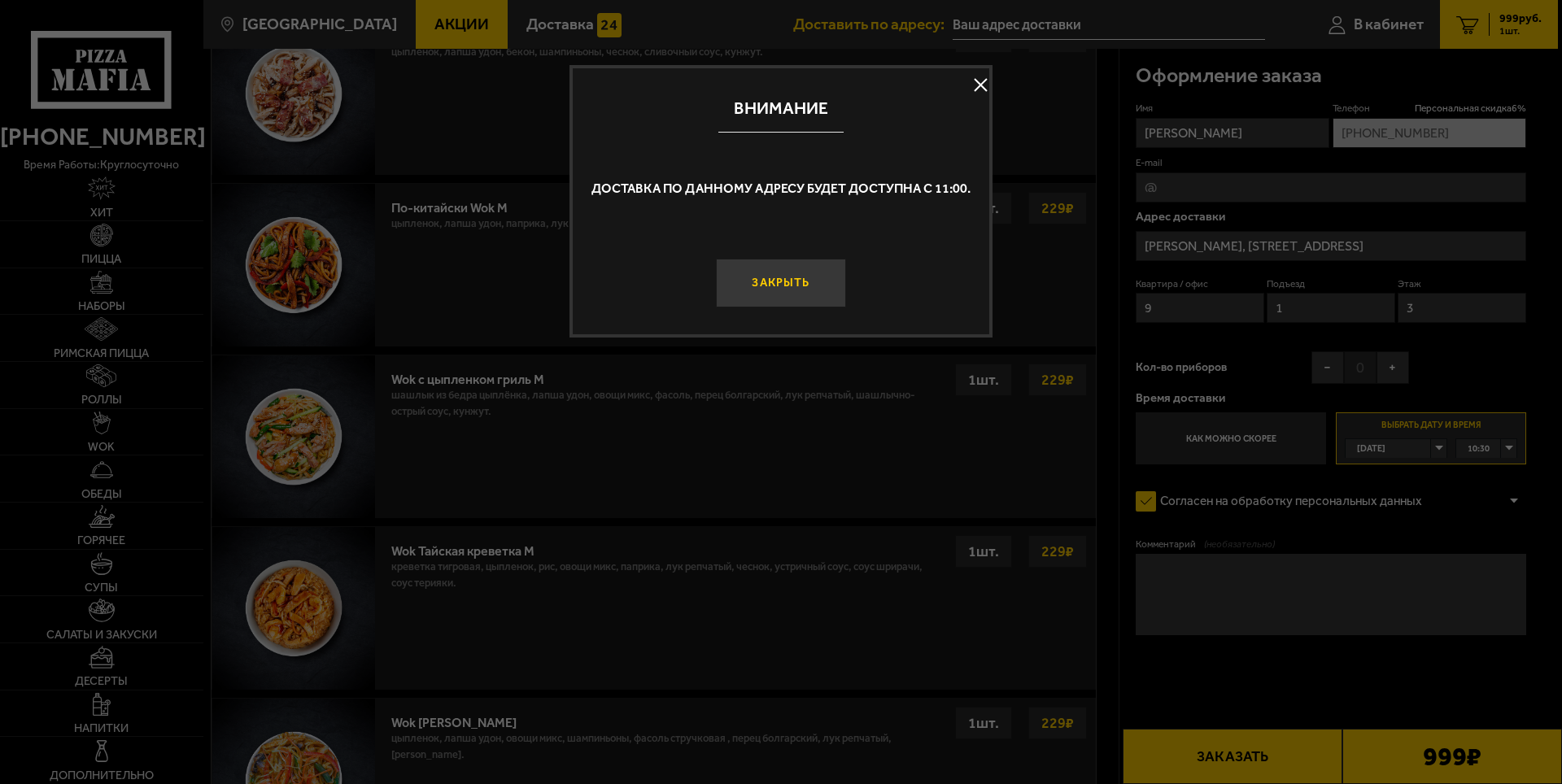
click at [805, 278] on button "Закрыть" at bounding box center [781, 283] width 130 height 49
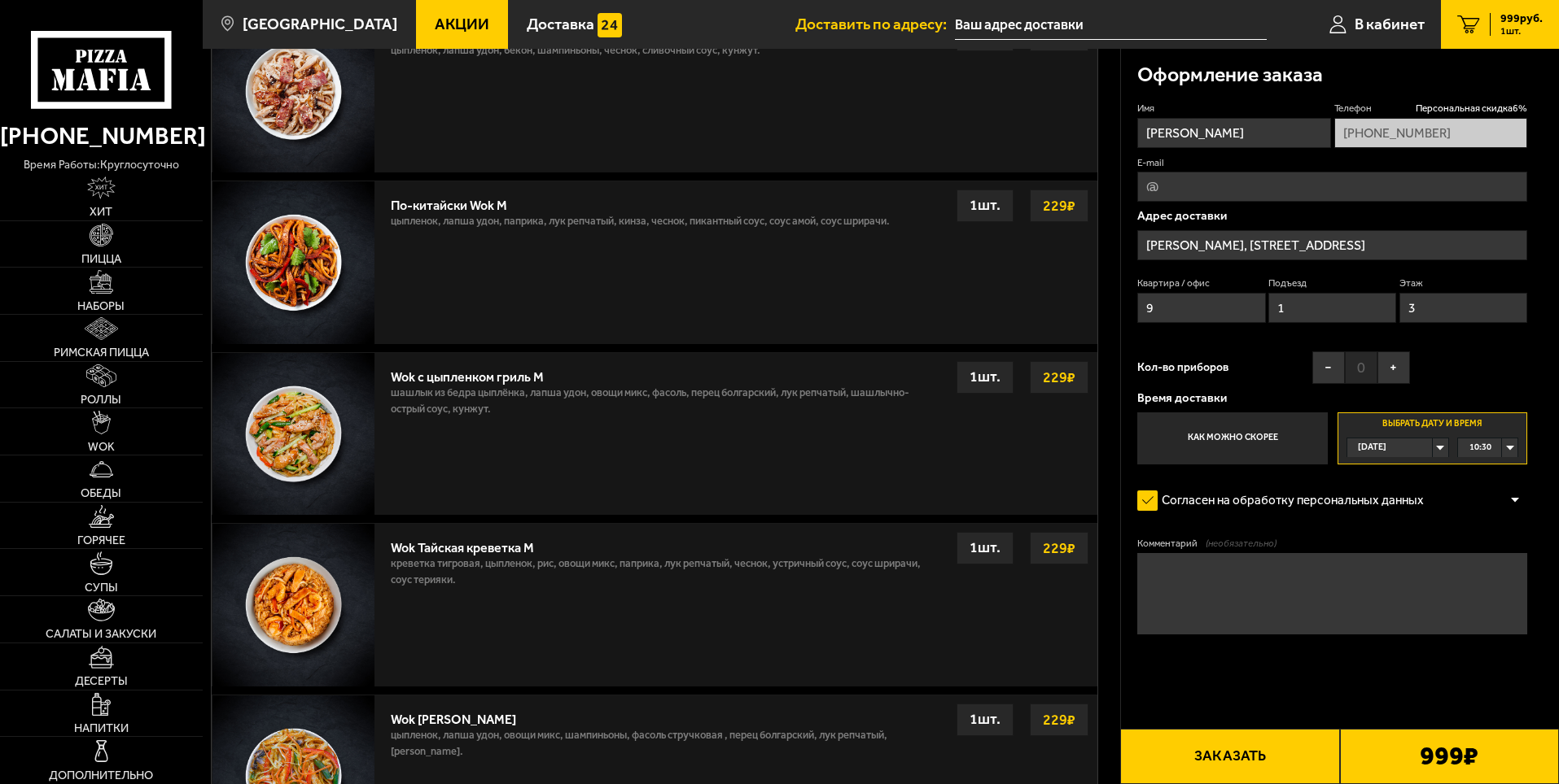
click at [1511, 445] on div "10:30" at bounding box center [1487, 447] width 59 height 19
click at [1490, 468] on span "11:00" at bounding box center [1480, 464] width 22 height 19
click at [1211, 754] on button "Заказать" at bounding box center [1230, 757] width 219 height 56
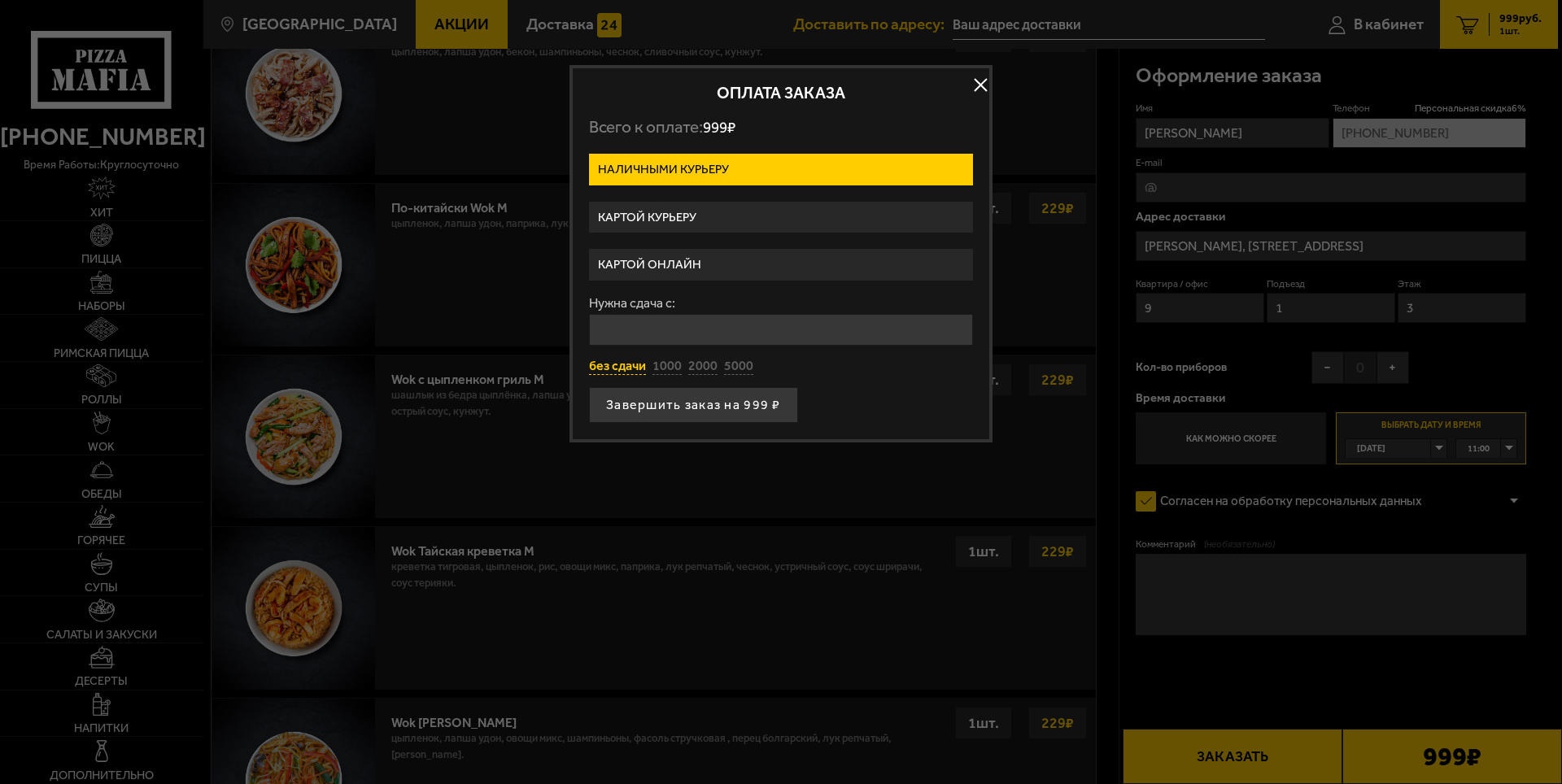
click at [626, 367] on button "без сдачи" at bounding box center [617, 367] width 57 height 18
click at [666, 367] on button "1000" at bounding box center [667, 367] width 29 height 18
click at [629, 364] on button "без сдачи" at bounding box center [617, 367] width 57 height 18
type input "0"
click at [694, 214] on label "Картой курьеру" at bounding box center [781, 217] width 384 height 32
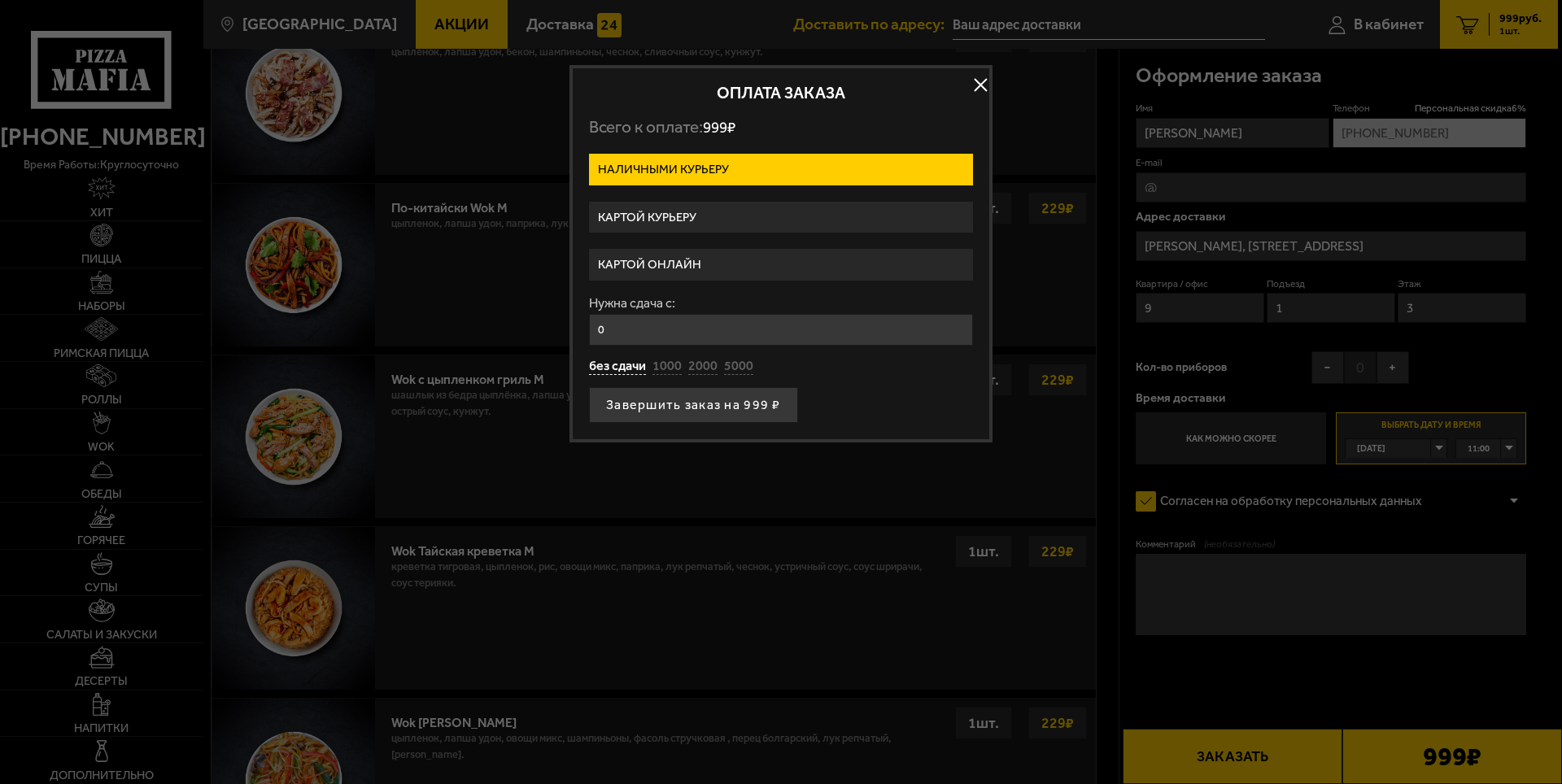
click at [0, 0] on input "Картой курьеру" at bounding box center [0, 0] width 0 height 0
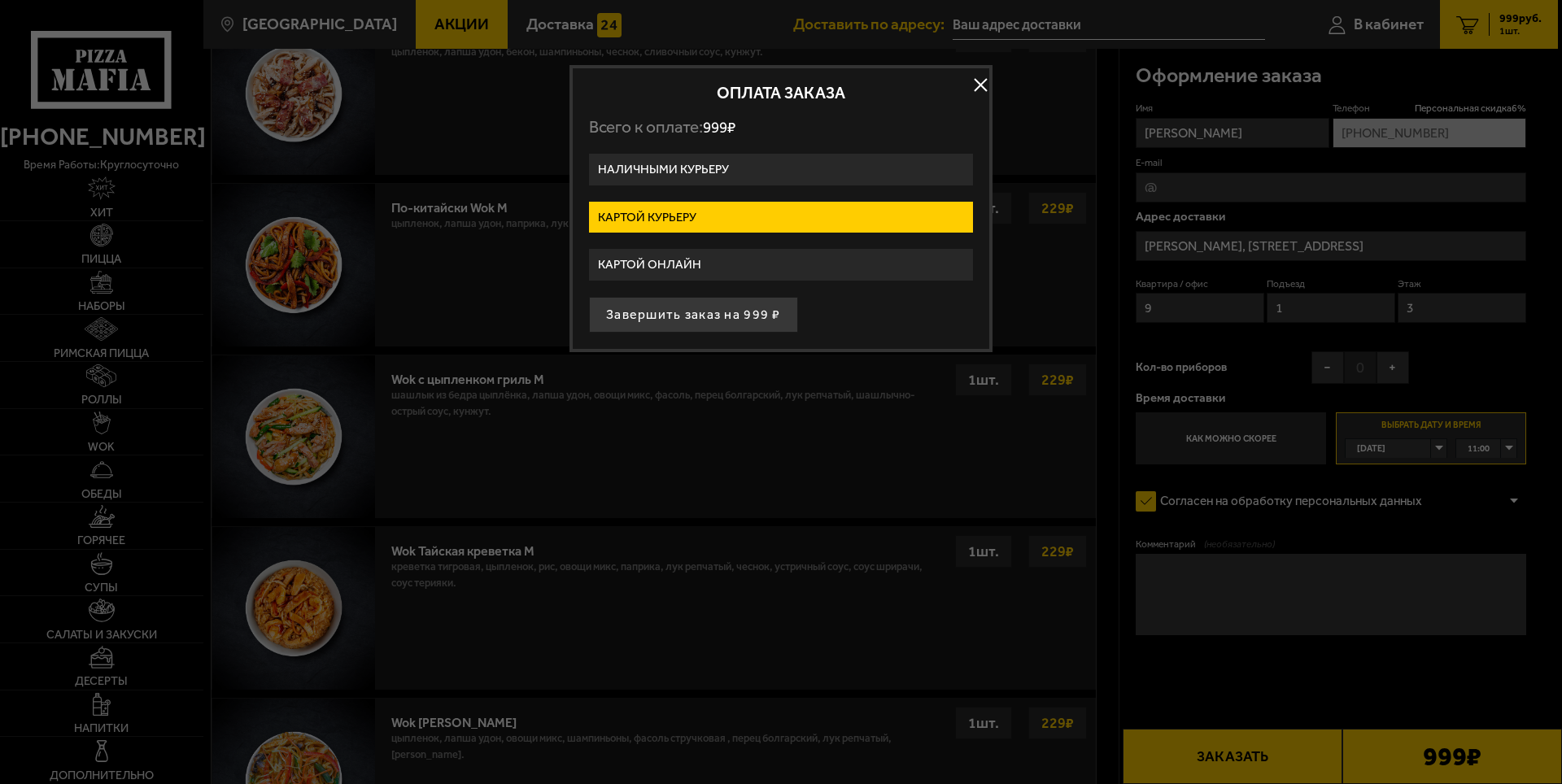
click at [708, 164] on label "Наличными курьеру" at bounding box center [781, 170] width 384 height 32
click at [0, 0] on input "Наличными курьеру" at bounding box center [0, 0] width 0 height 0
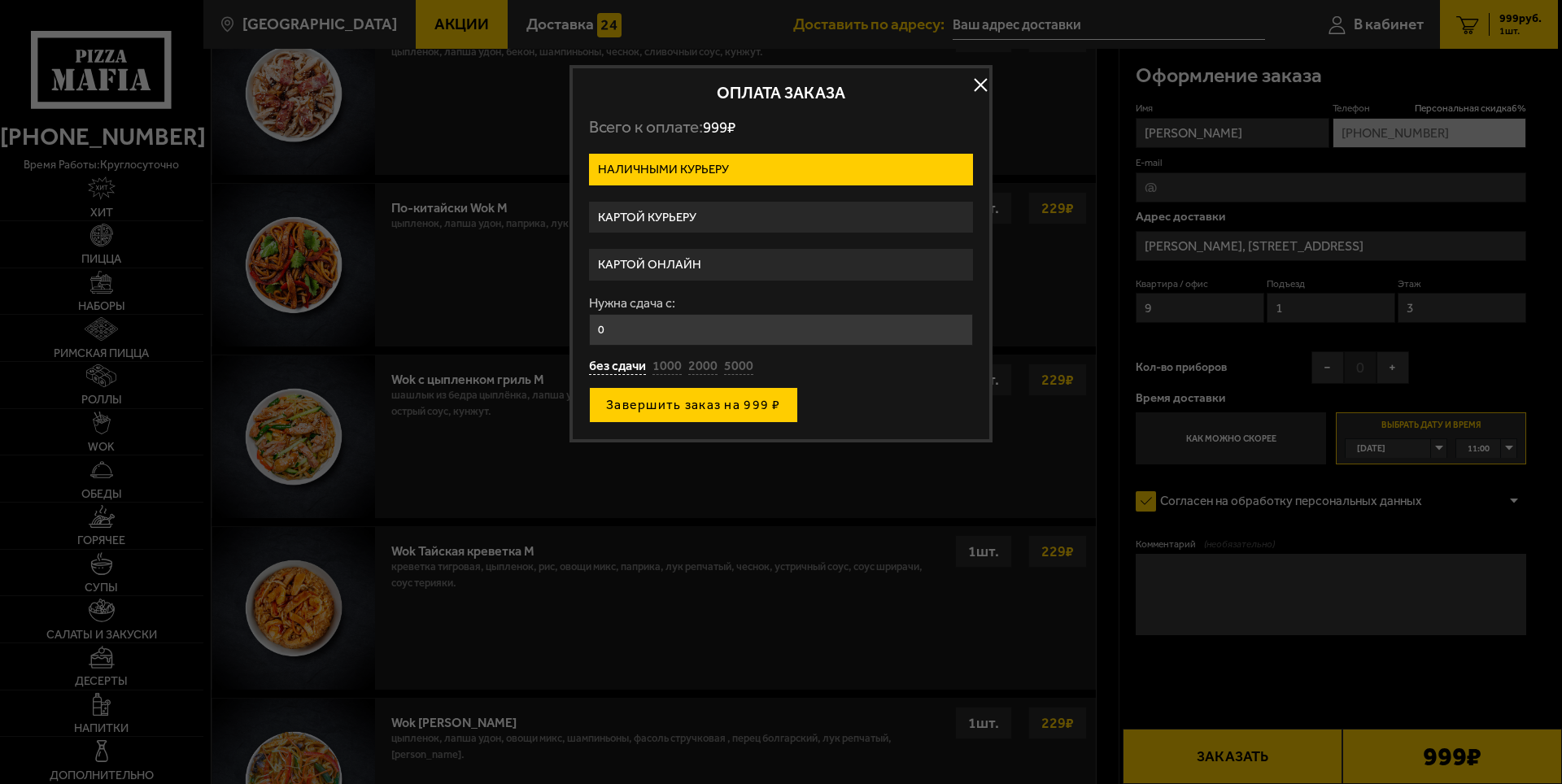
click at [668, 400] on button "Завершить заказ на 999 ₽" at bounding box center [693, 405] width 210 height 35
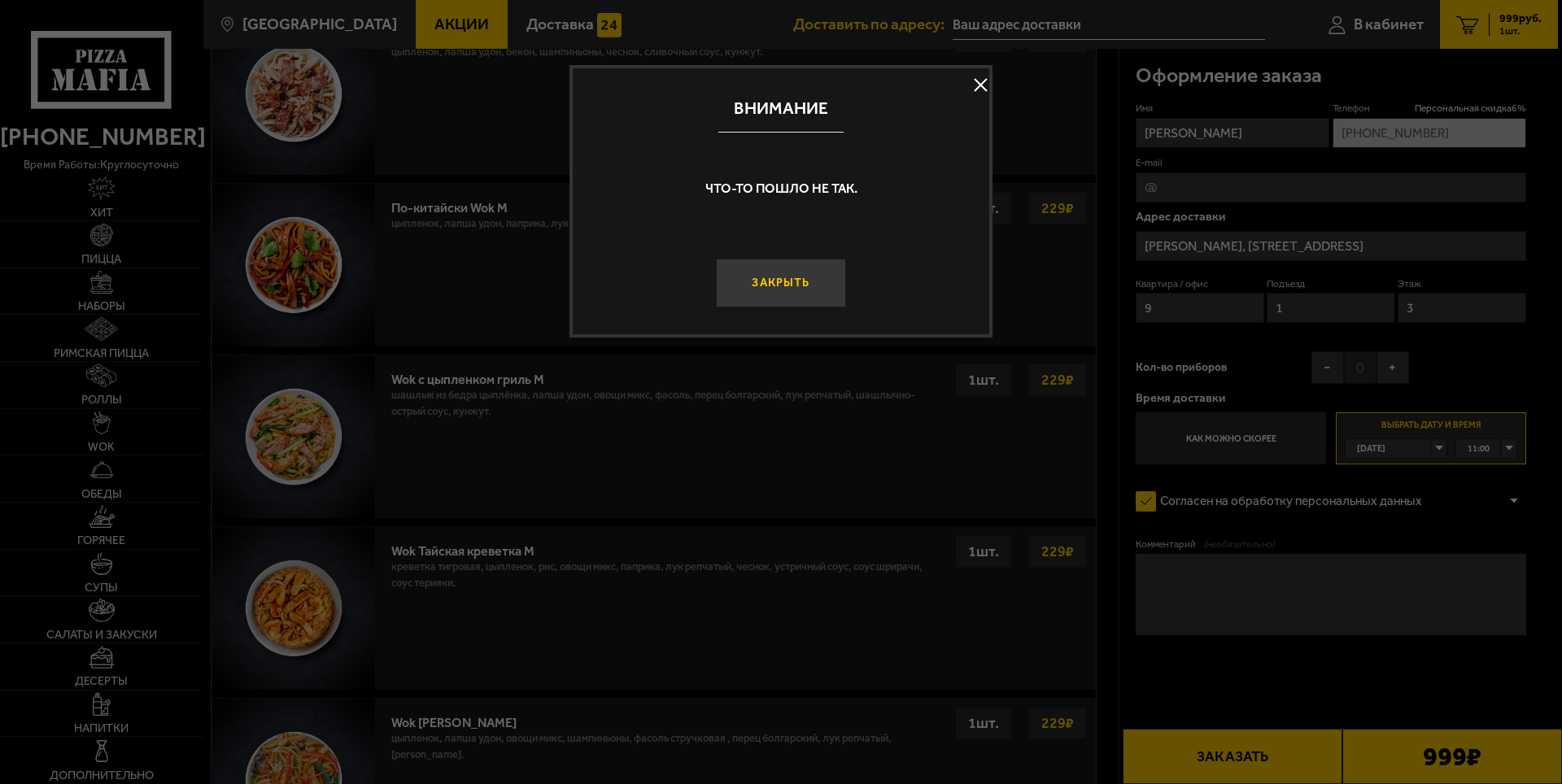
click at [785, 274] on button "Закрыть" at bounding box center [781, 283] width 130 height 49
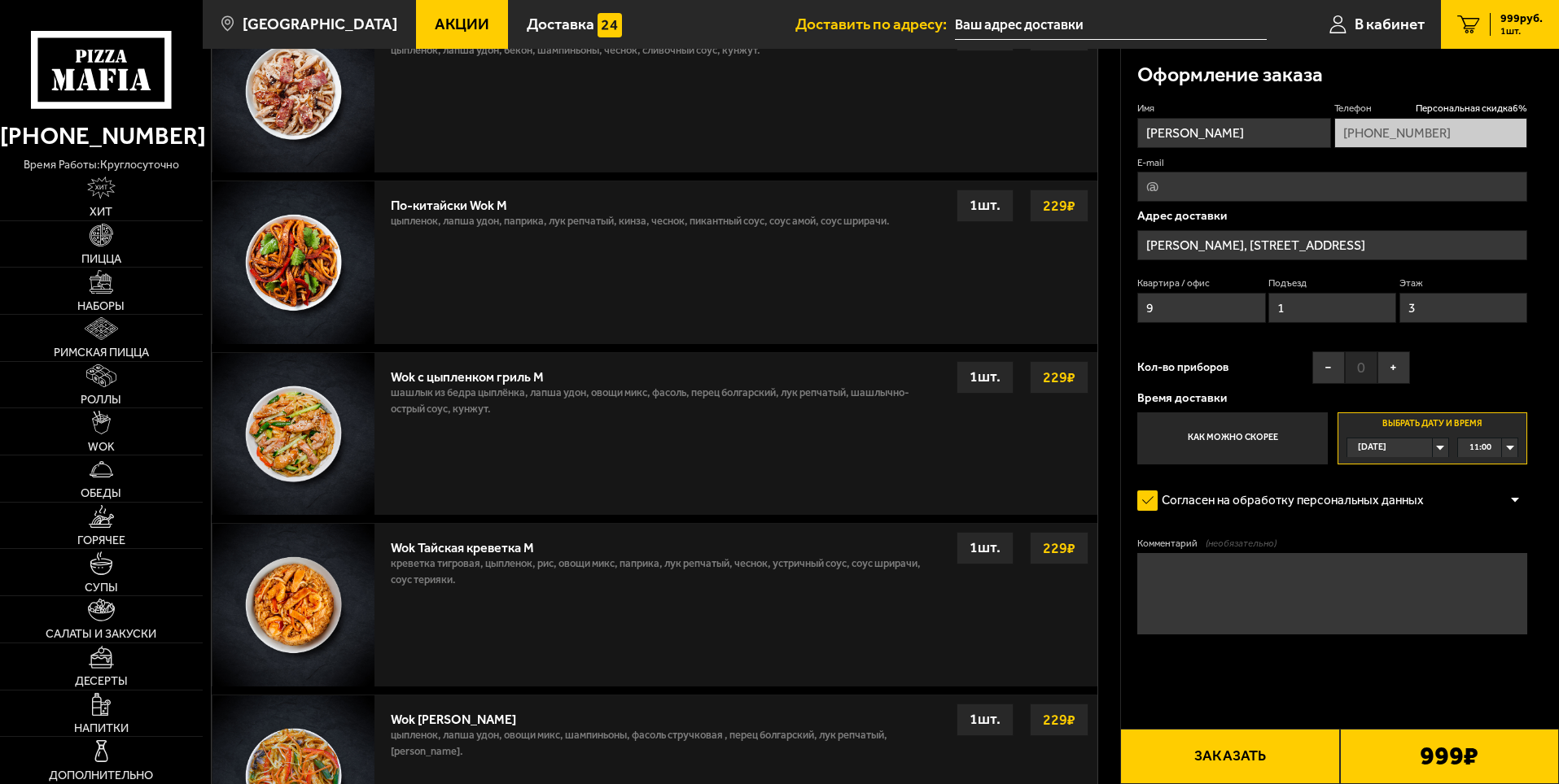
click at [1007, 21] on input "text" at bounding box center [1111, 25] width 312 height 30
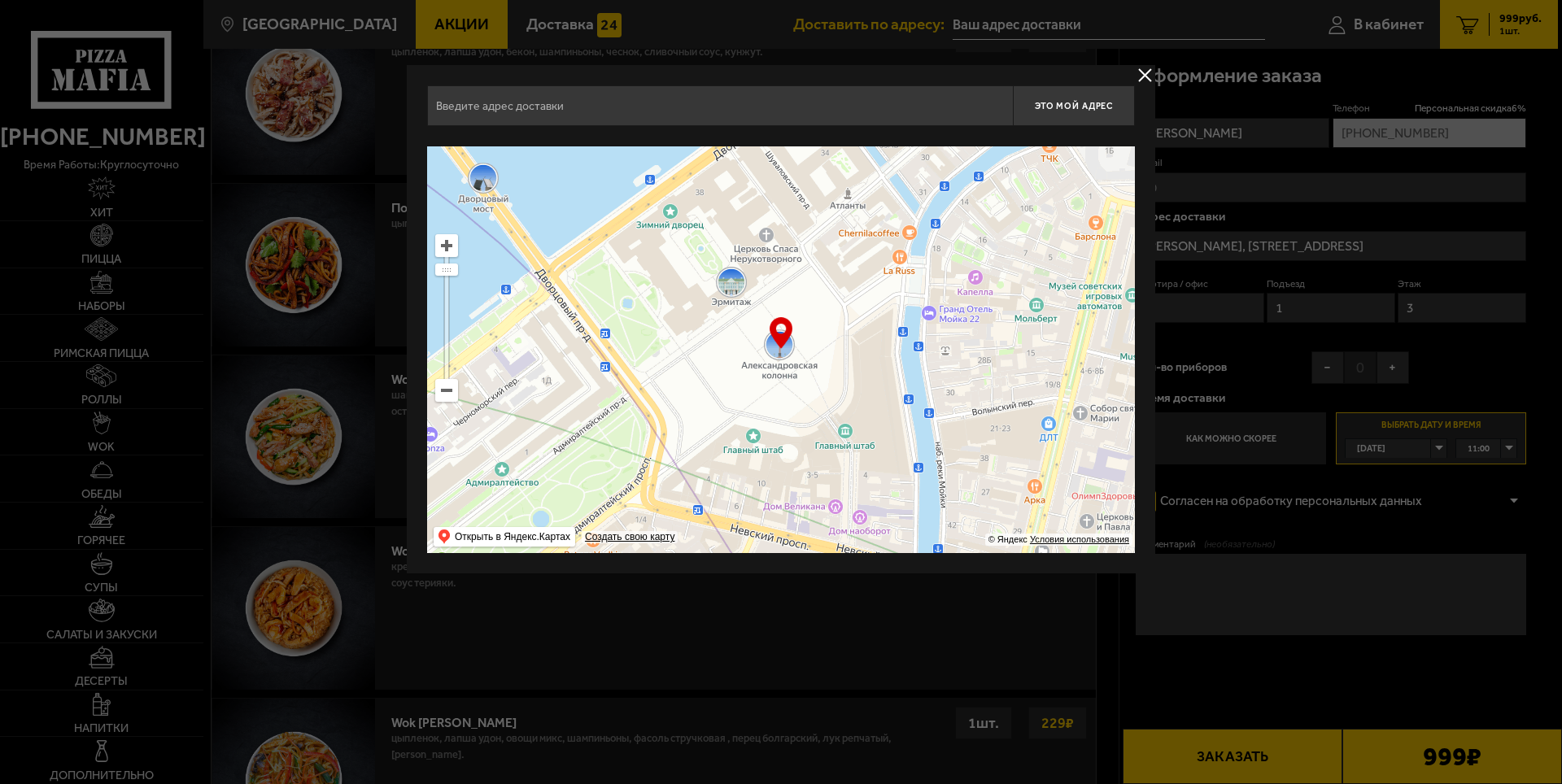
click at [1141, 77] on button "delivery type" at bounding box center [1145, 75] width 20 height 20
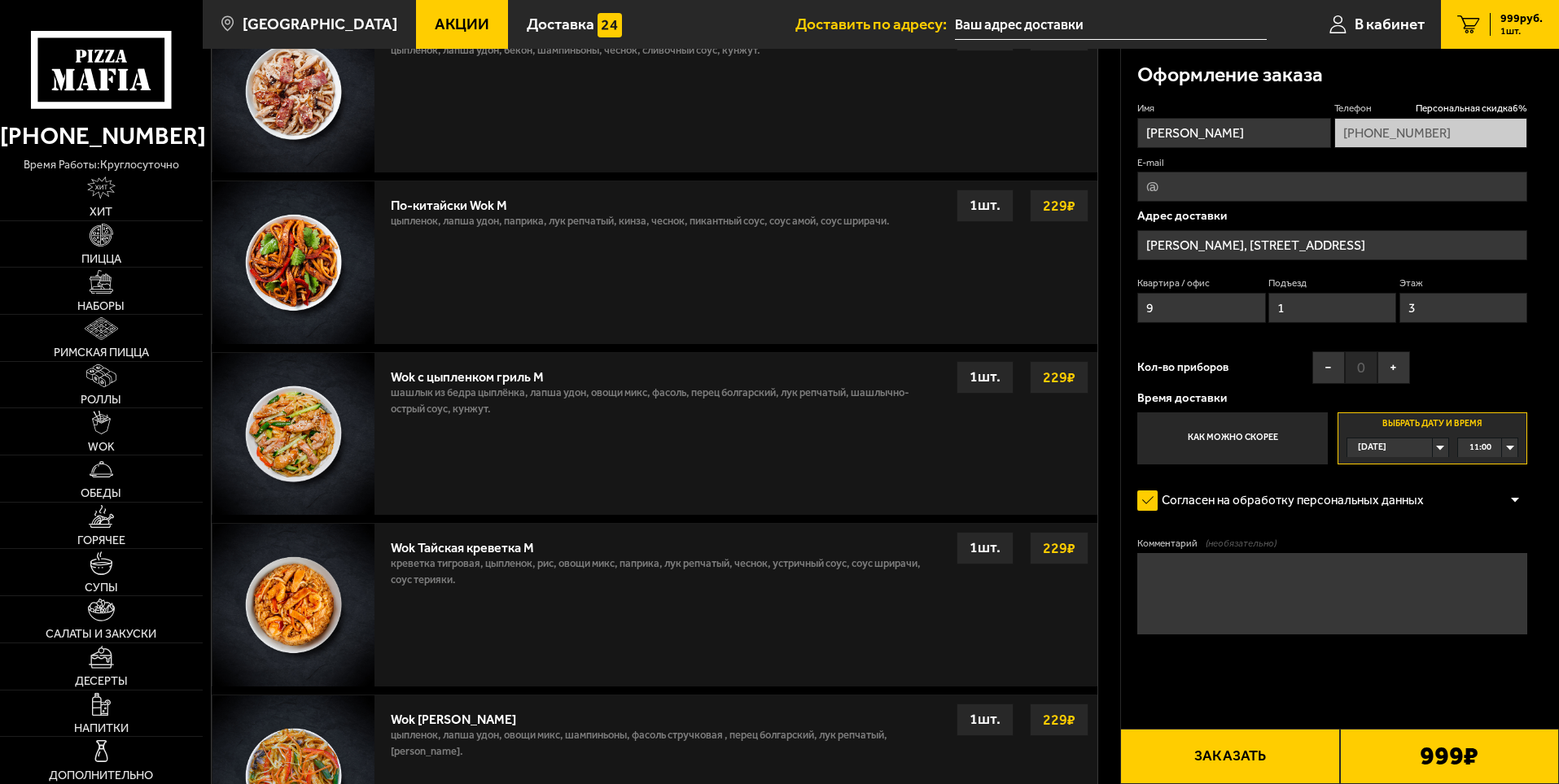
click at [1433, 446] on div "[DATE]" at bounding box center [1389, 447] width 86 height 19
click at [1402, 484] on li "[DATE]" at bounding box center [1397, 487] width 99 height 20
click at [1510, 445] on div "00:00" at bounding box center [1487, 447] width 59 height 19
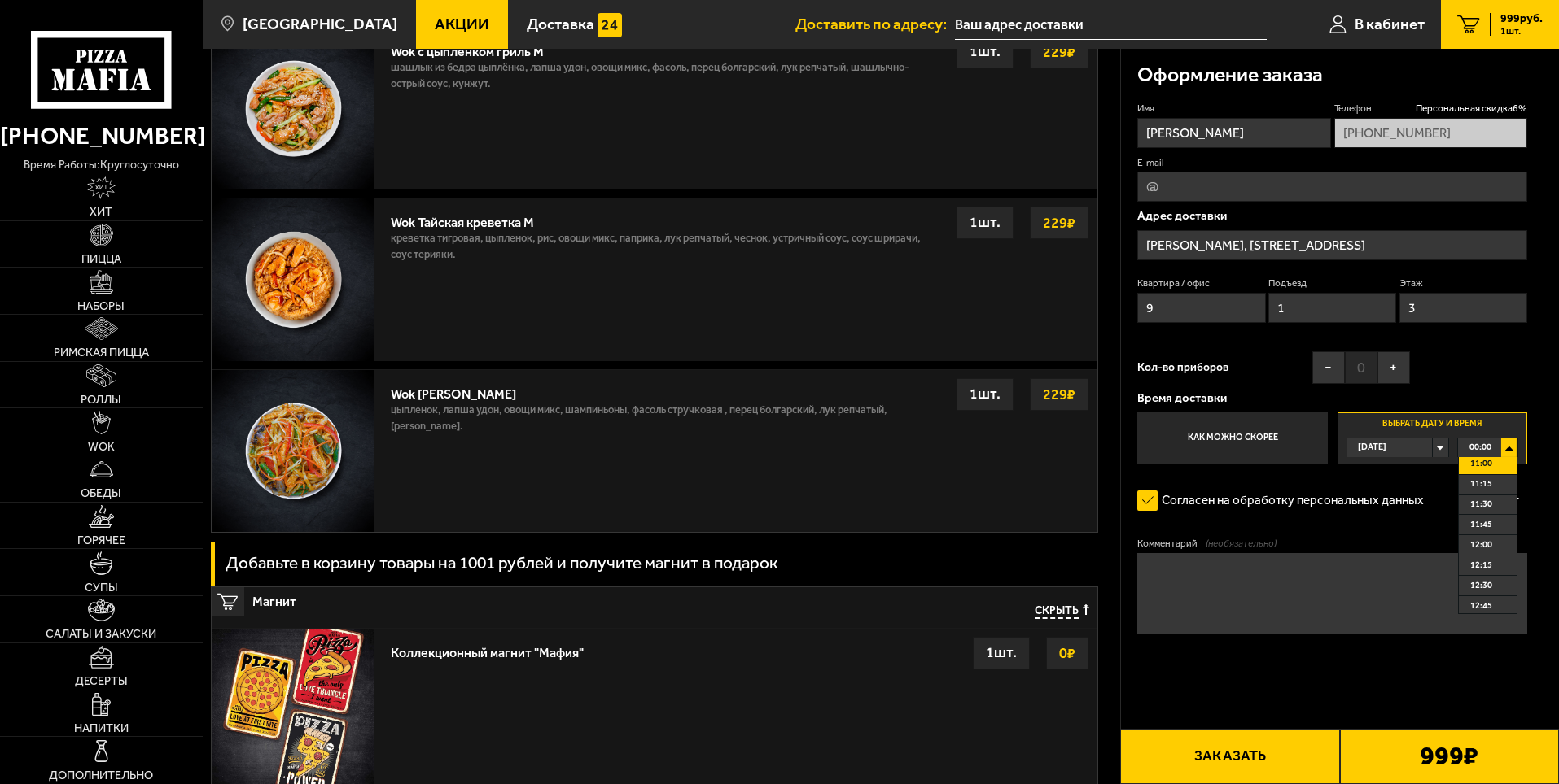
click at [1490, 465] on span "11:00" at bounding box center [1480, 464] width 22 height 19
click at [1223, 751] on button "Заказать" at bounding box center [1230, 757] width 219 height 56
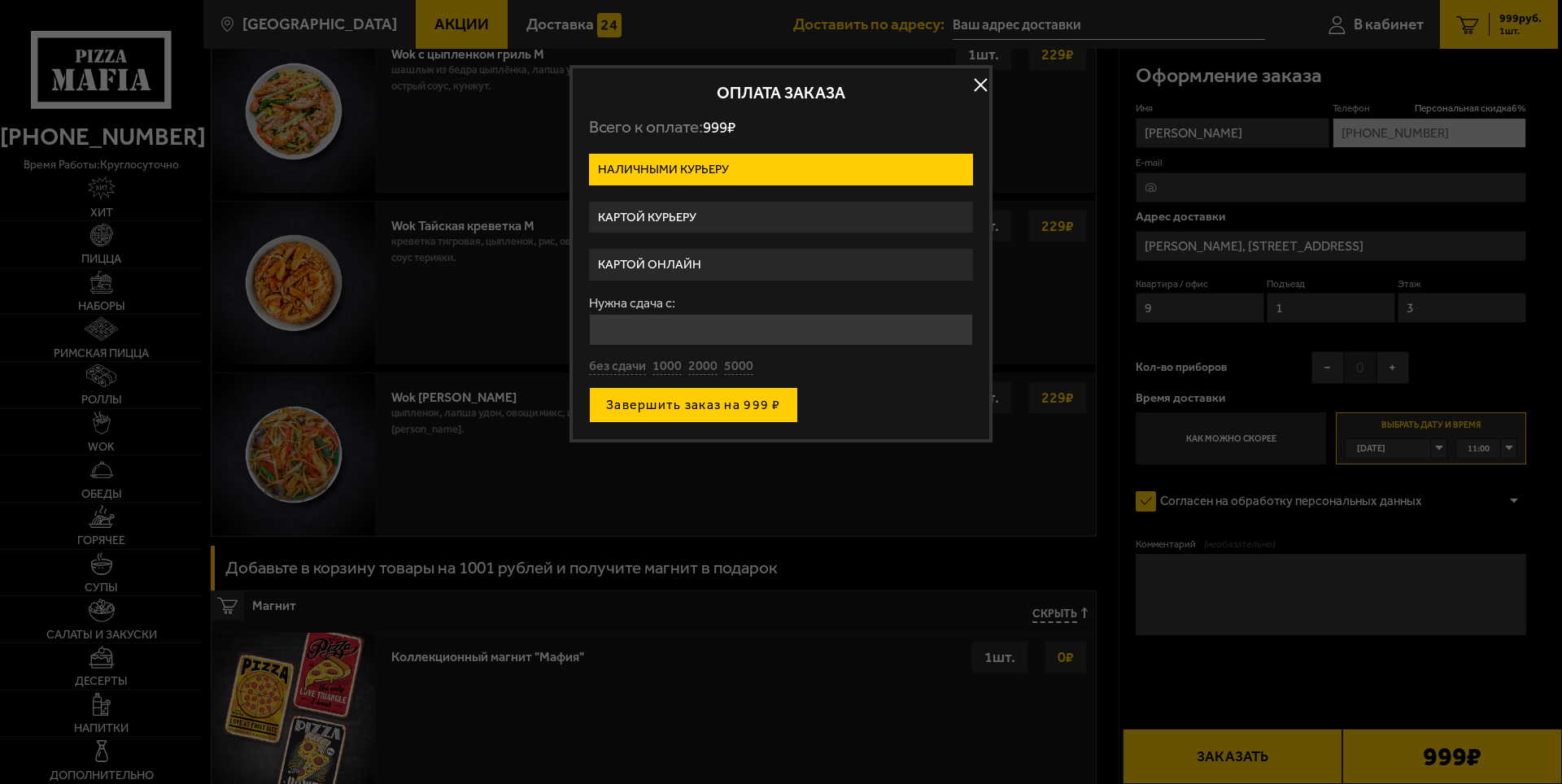
click at [687, 399] on button "Завершить заказ на 999 ₽" at bounding box center [693, 405] width 210 height 35
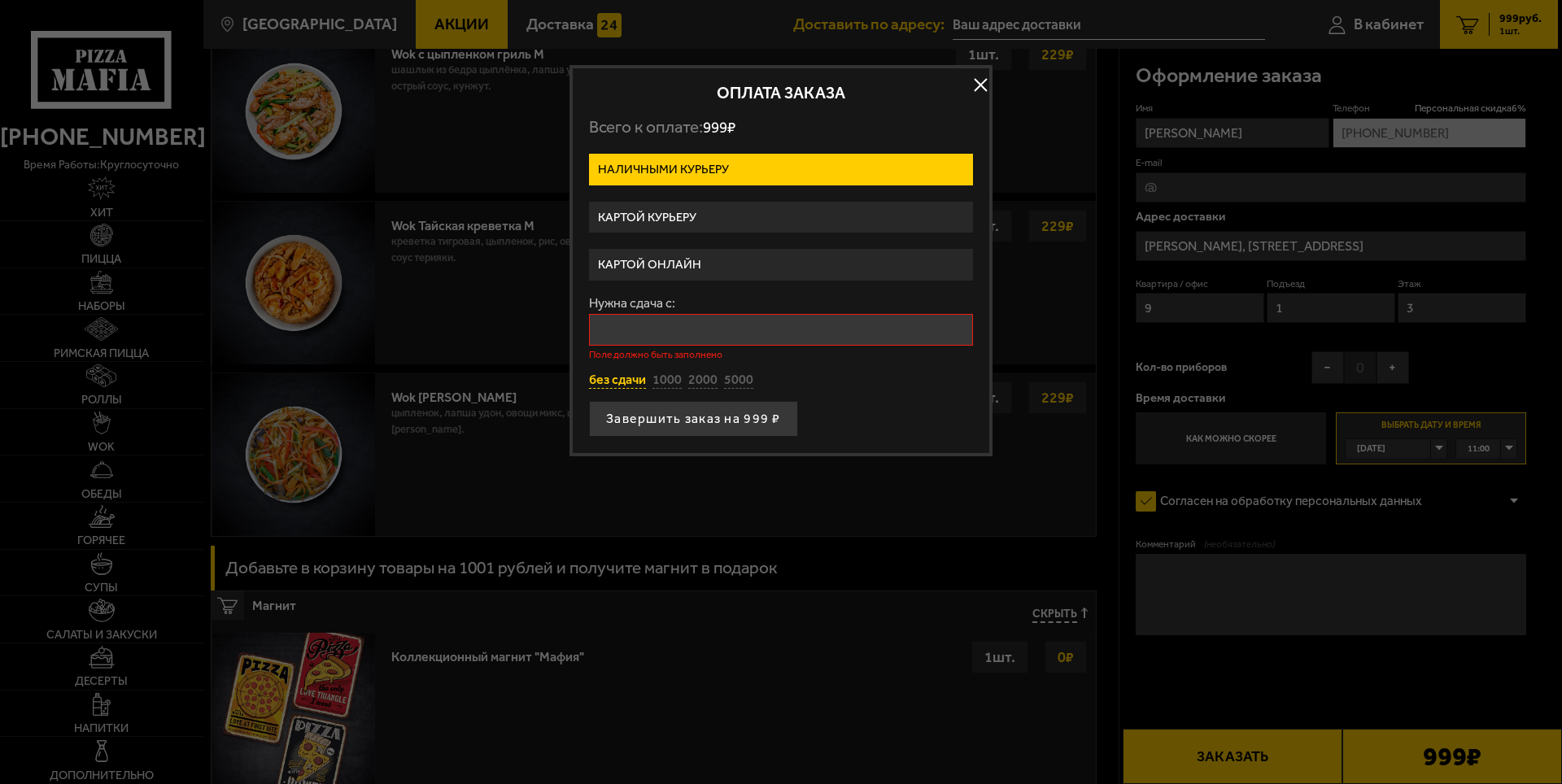
click at [616, 376] on button "без сдачи" at bounding box center [617, 381] width 57 height 18
type input "0"
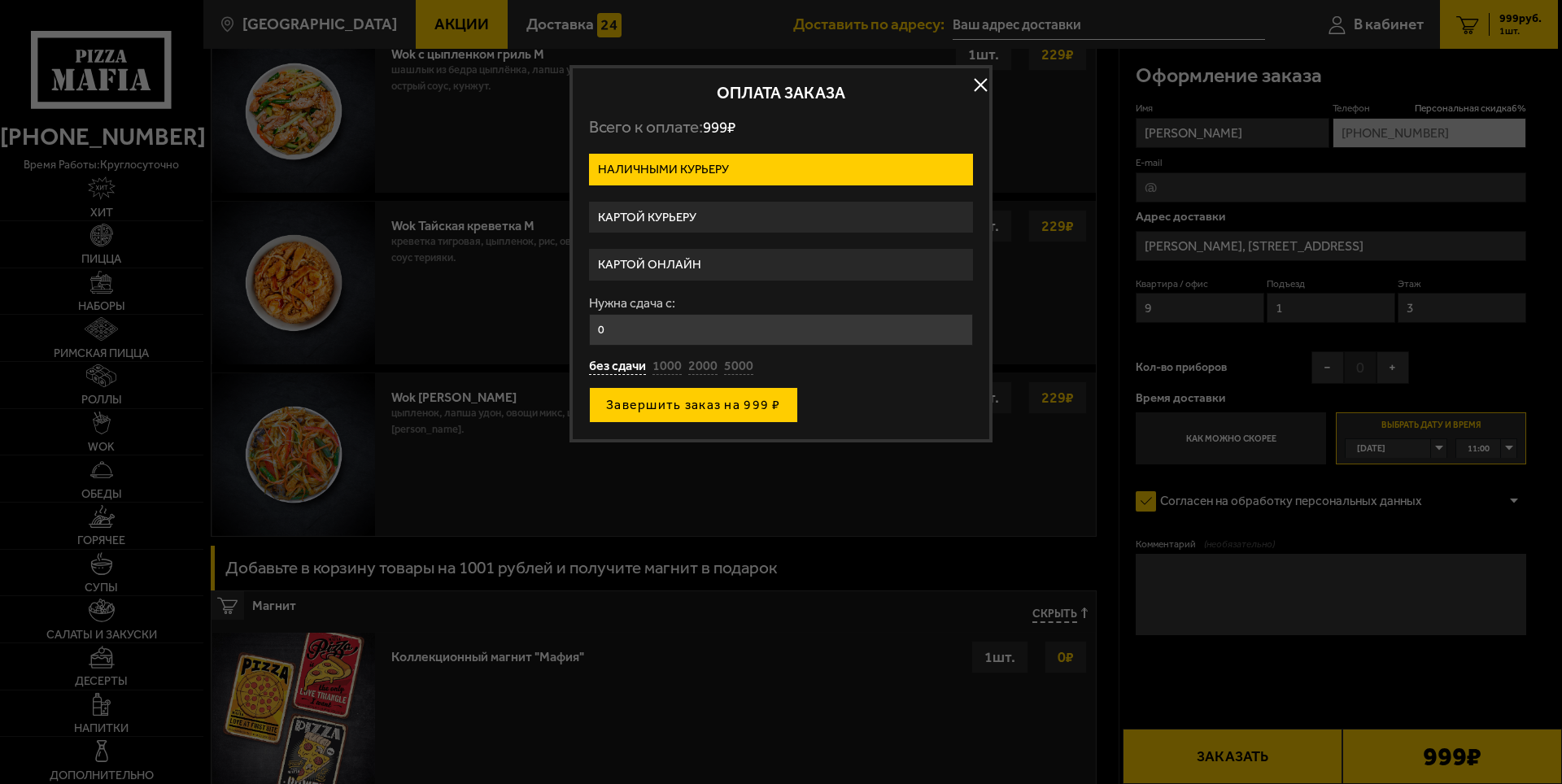
click at [650, 399] on button "Завершить заказ на 999 ₽" at bounding box center [693, 405] width 210 height 35
